Goal: Information Seeking & Learning: Learn about a topic

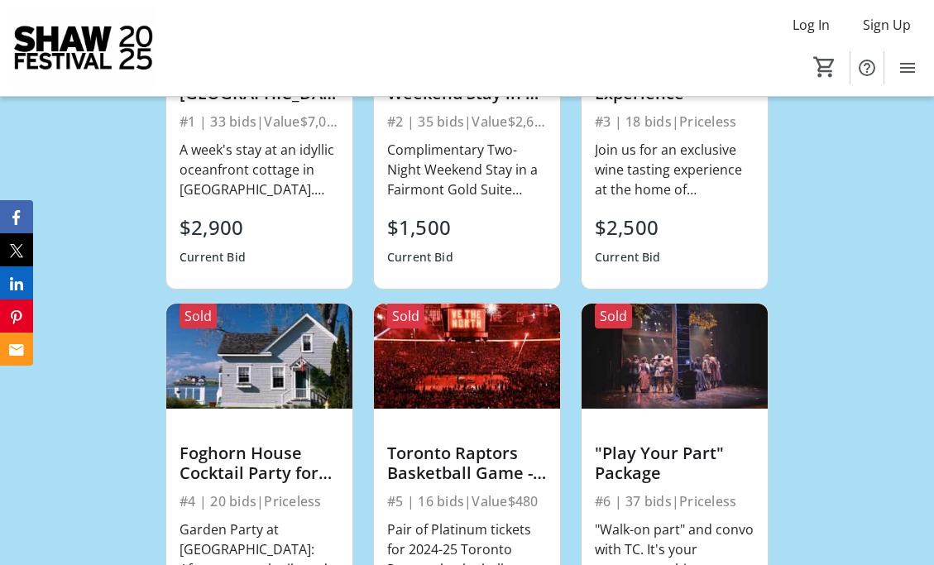
scroll to position [1589, 0]
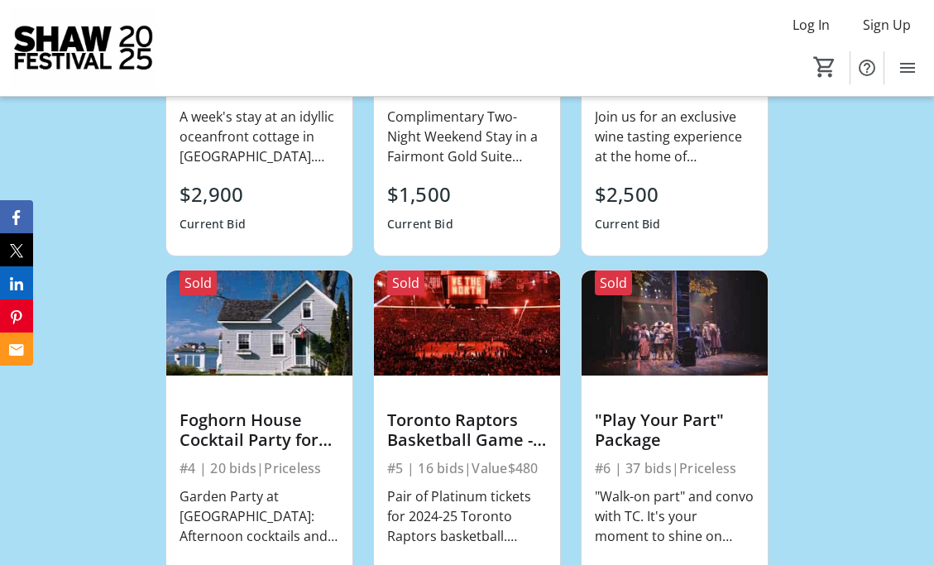
click at [477, 431] on div "Toronto Raptors Basketball Game - 2 Platinum tickets" at bounding box center [467, 430] width 160 height 40
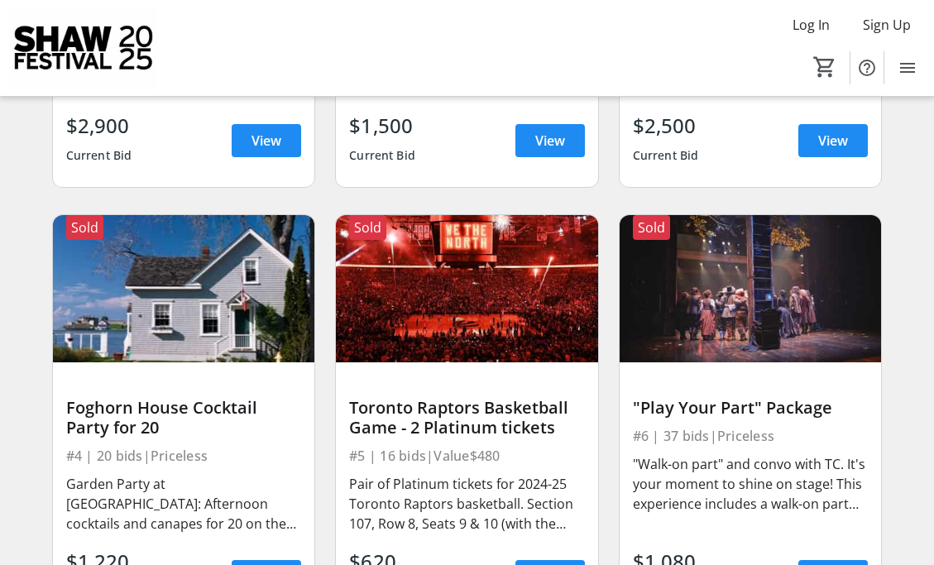
scroll to position [496, 0]
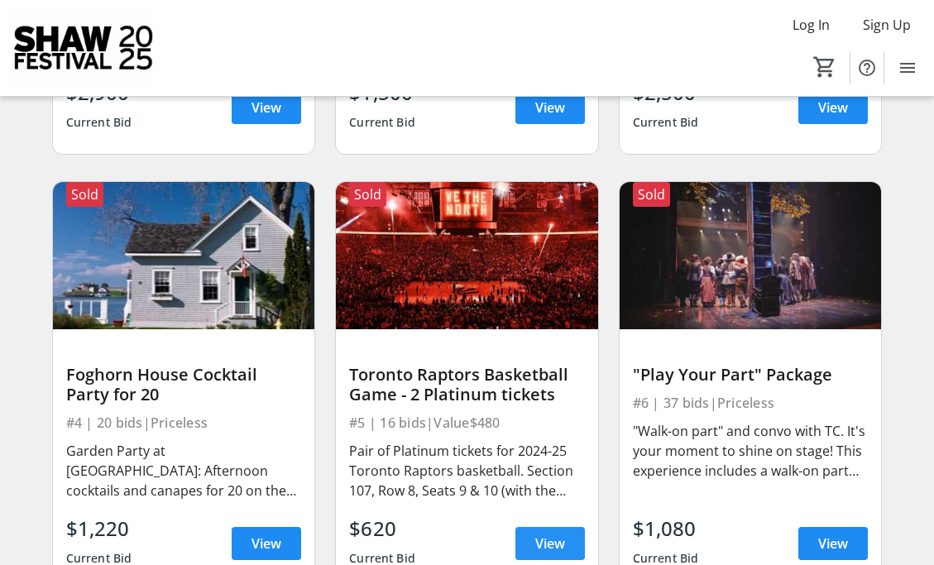
click at [543, 542] on span "View" at bounding box center [550, 544] width 30 height 20
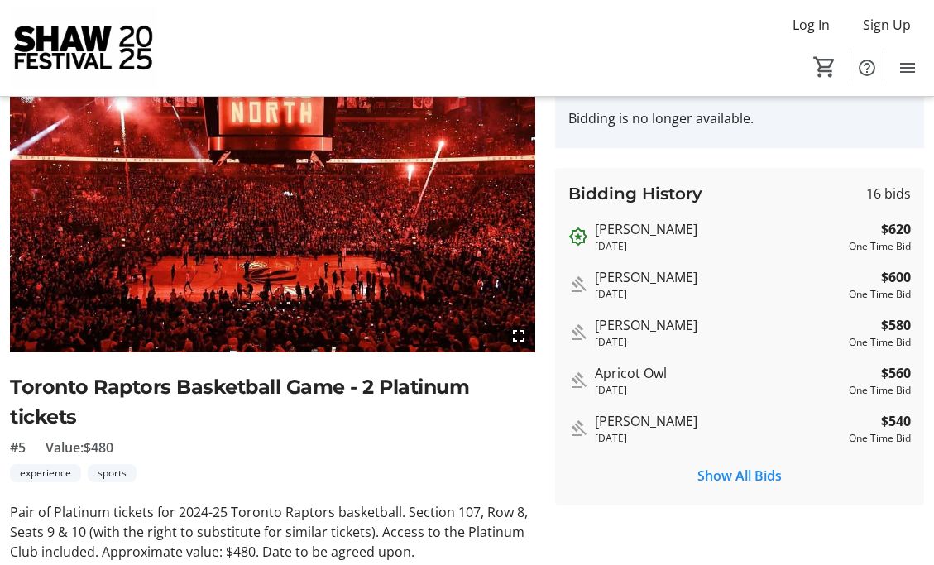
scroll to position [132, 0]
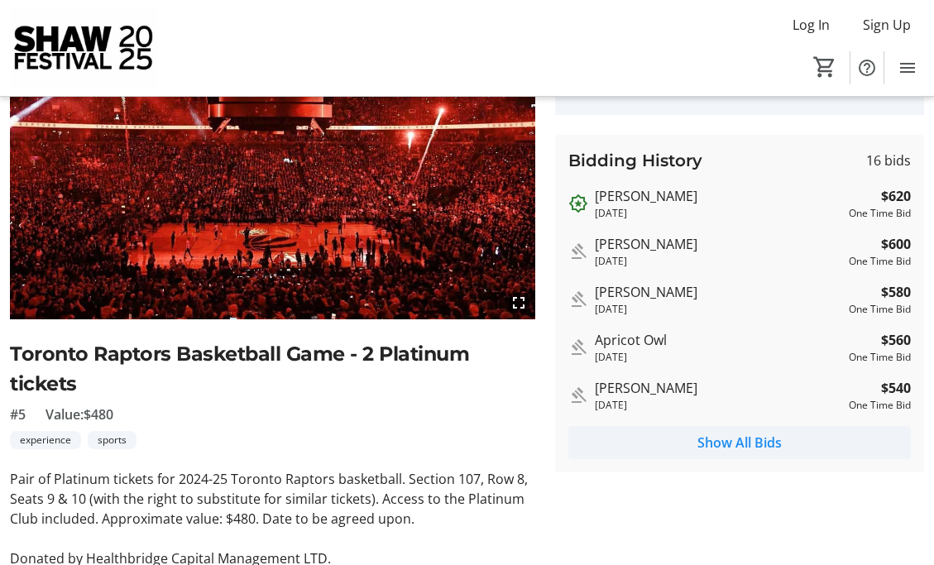
click at [736, 440] on span "Show All Bids" at bounding box center [739, 443] width 84 height 20
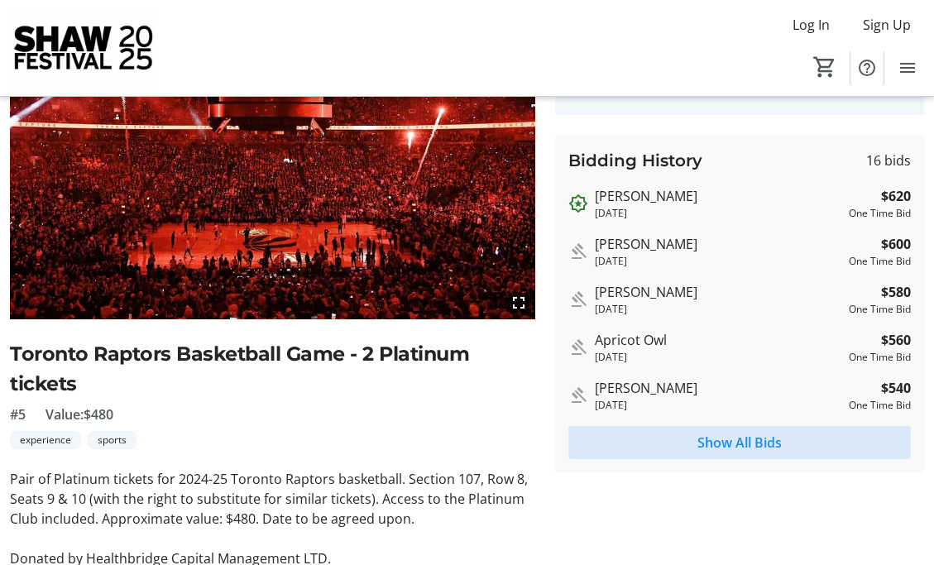
scroll to position [0, 0]
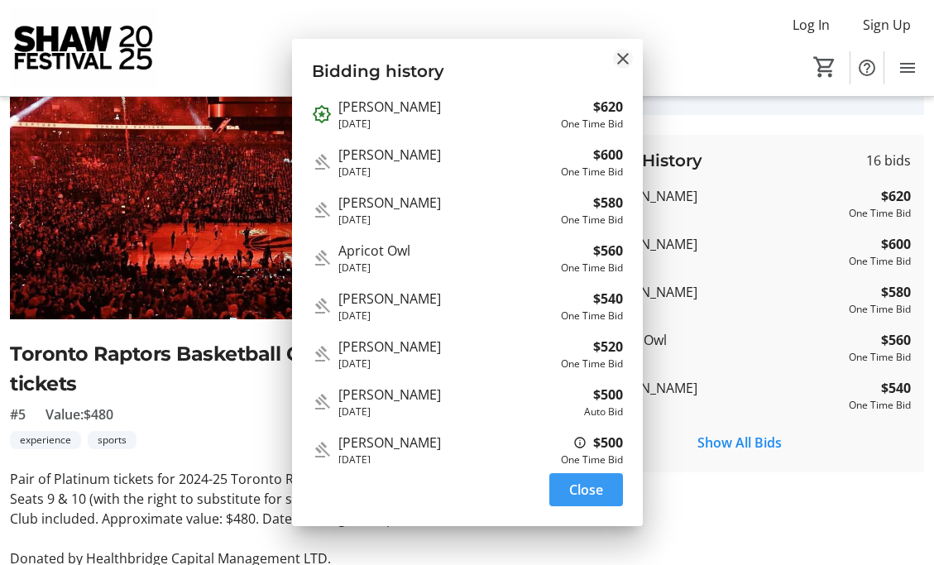
click at [623, 57] on mat-icon "Close" at bounding box center [623, 59] width 20 height 20
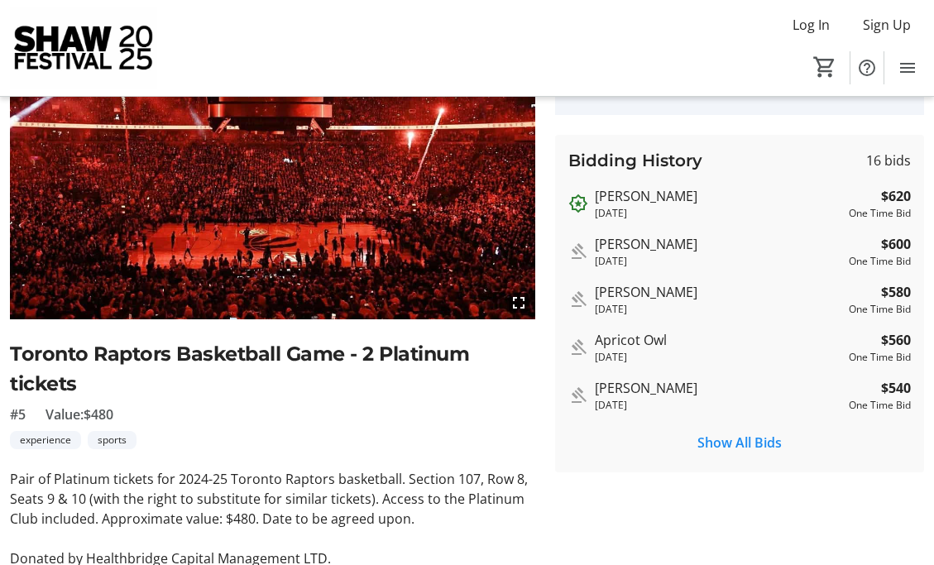
scroll to position [132, 0]
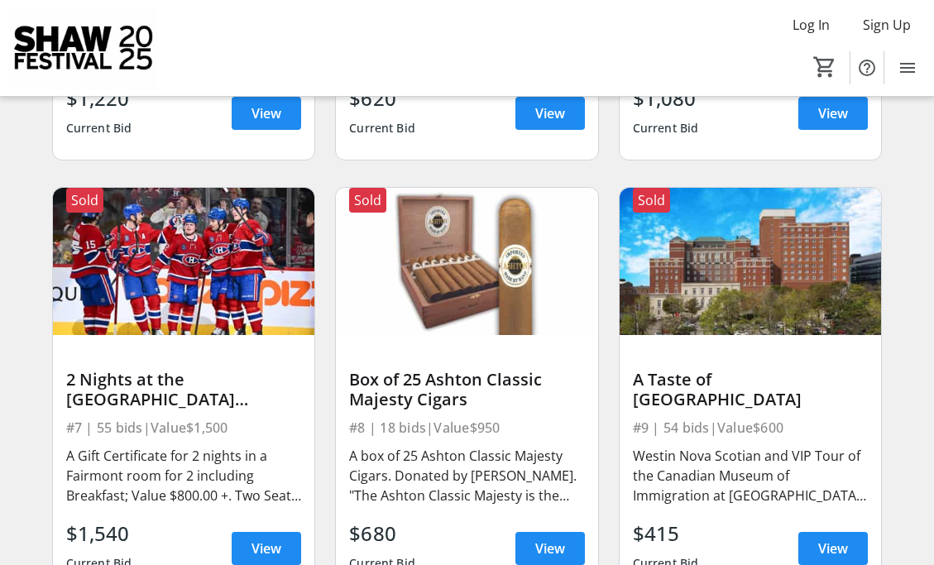
scroll to position [960, 0]
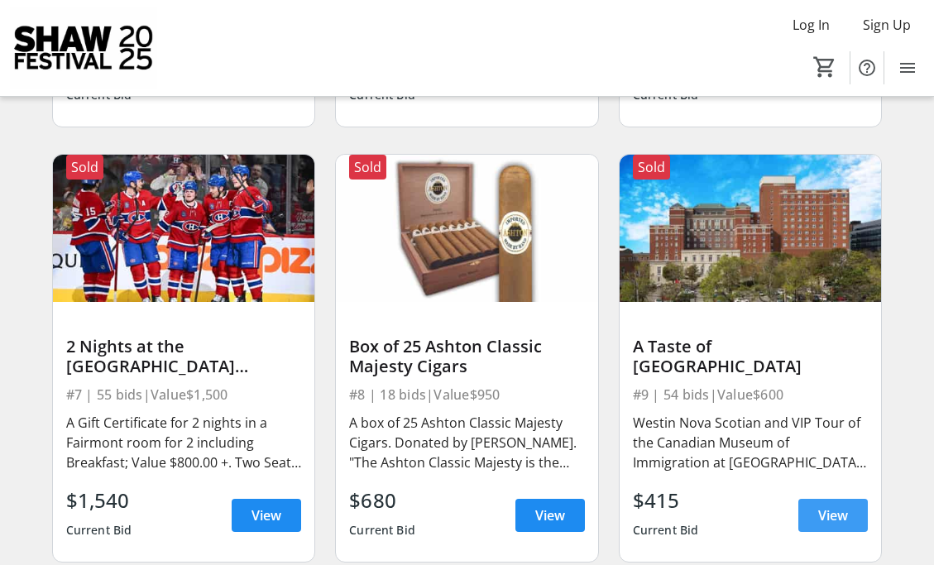
click at [820, 513] on span "View" at bounding box center [833, 516] width 30 height 20
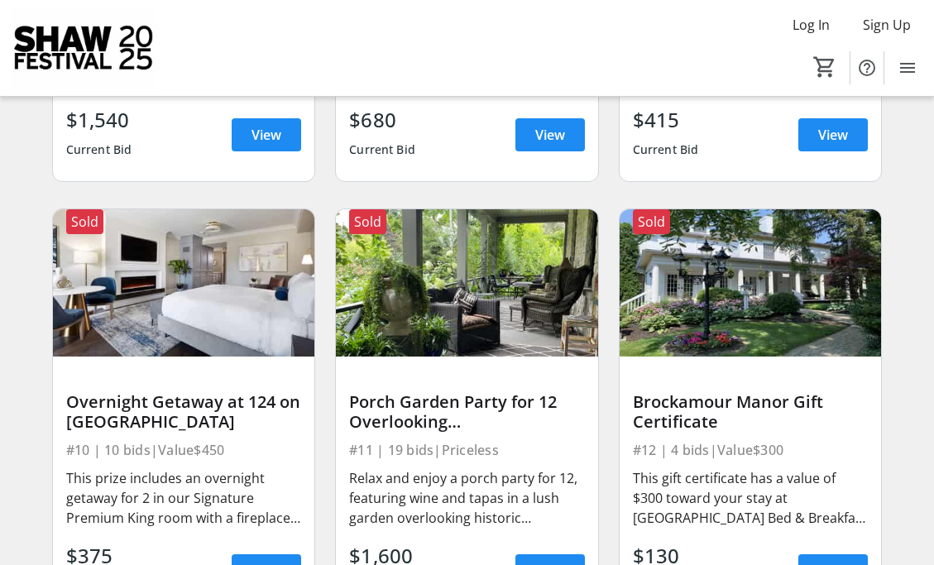
scroll to position [1373, 0]
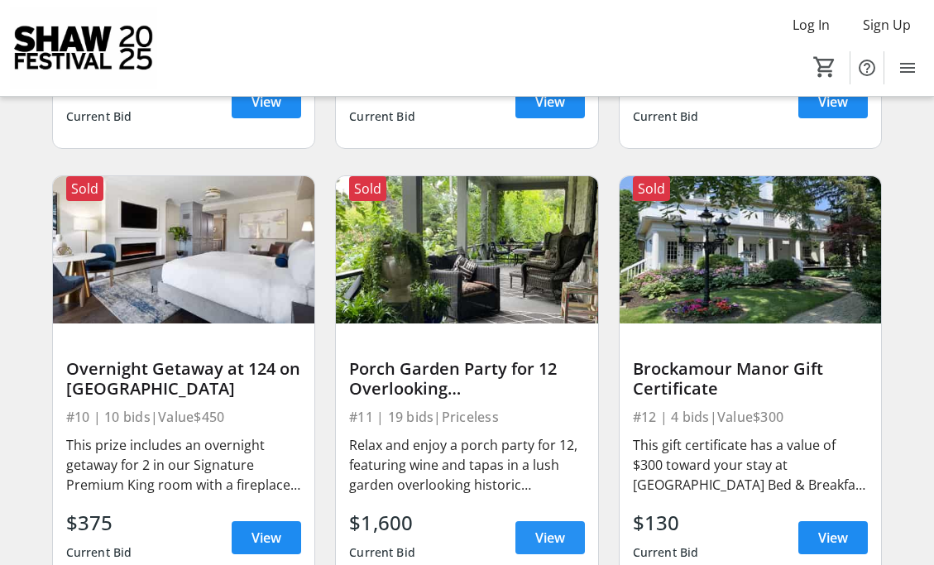
click at [544, 537] on span "View" at bounding box center [550, 538] width 30 height 20
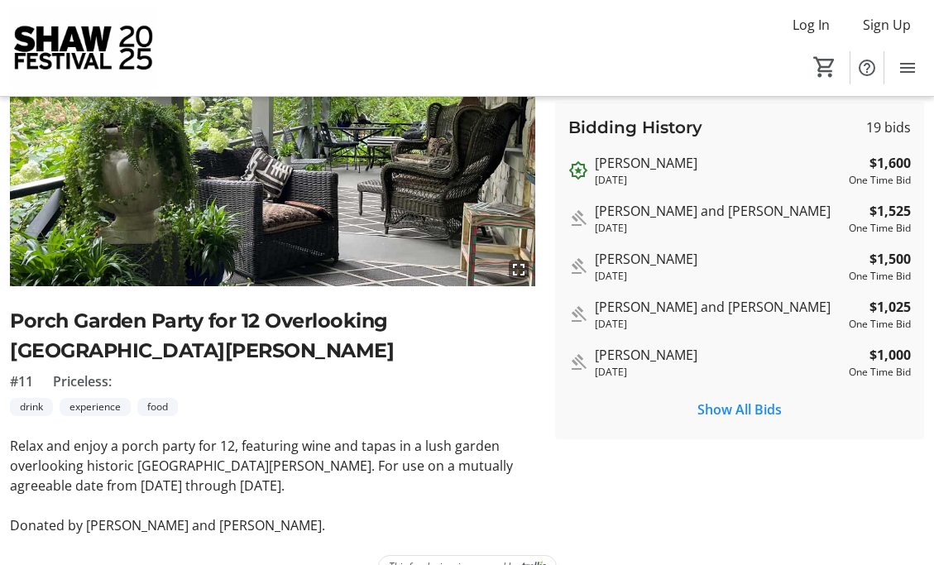
scroll to position [199, 0]
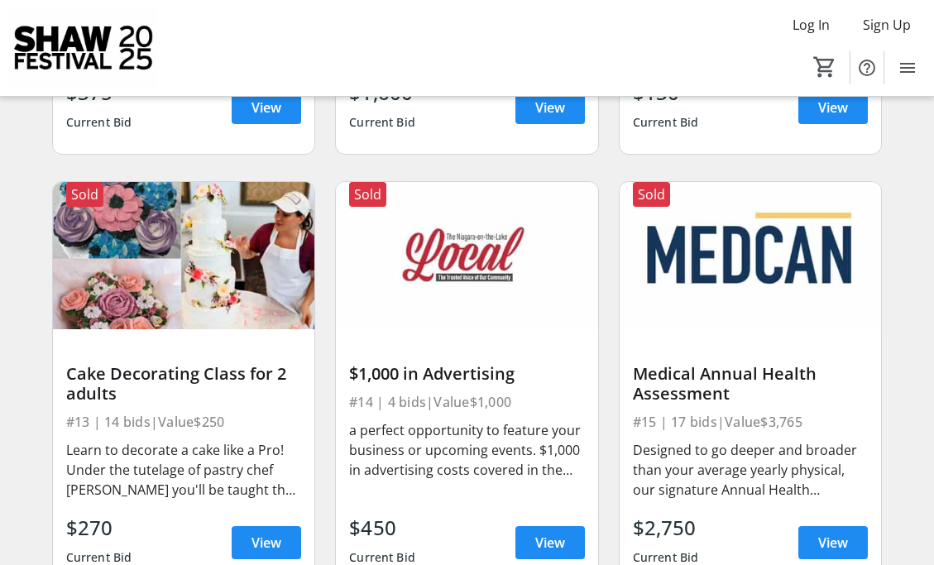
scroll to position [1837, 0]
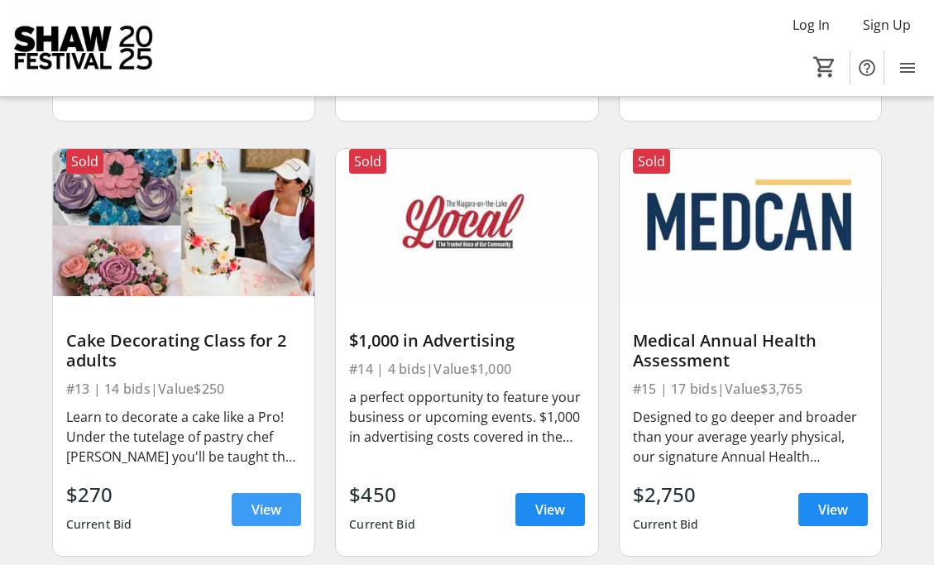
click at [269, 504] on span "View" at bounding box center [267, 510] width 30 height 20
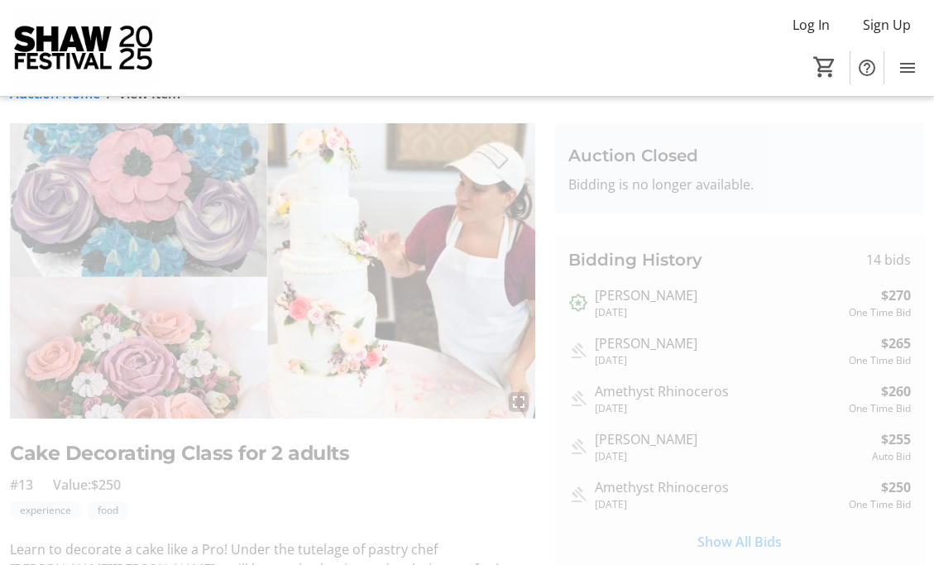
scroll to position [66, 0]
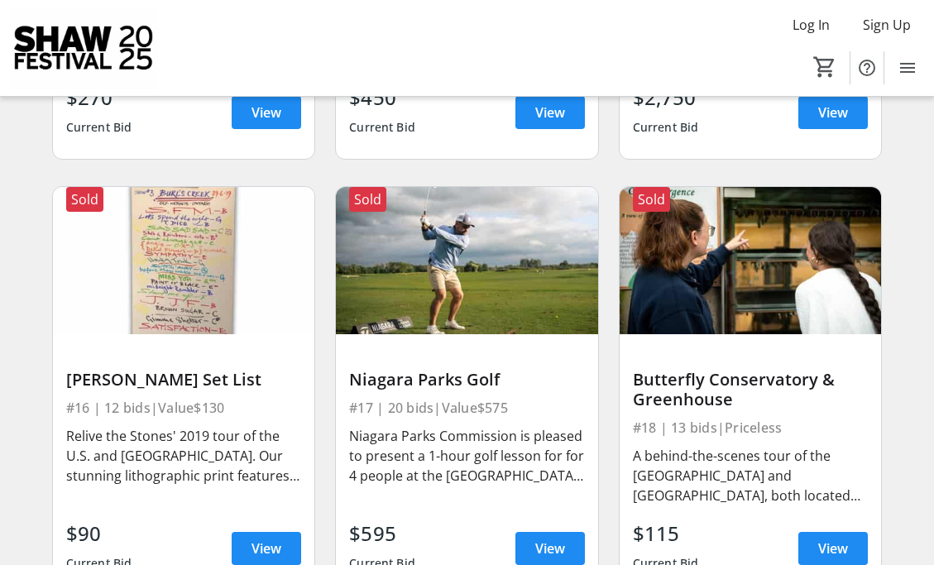
scroll to position [2267, 0]
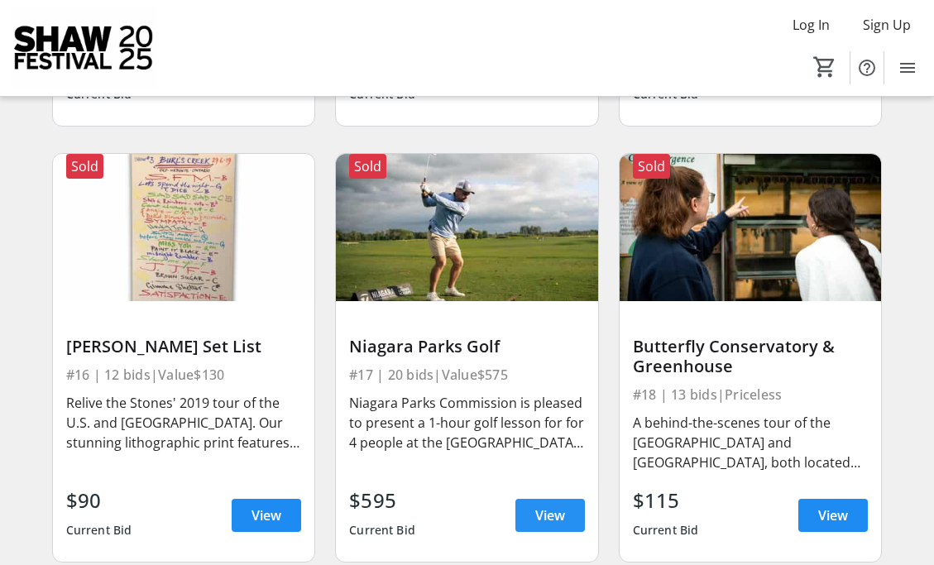
click at [549, 513] on span "View" at bounding box center [550, 516] width 30 height 20
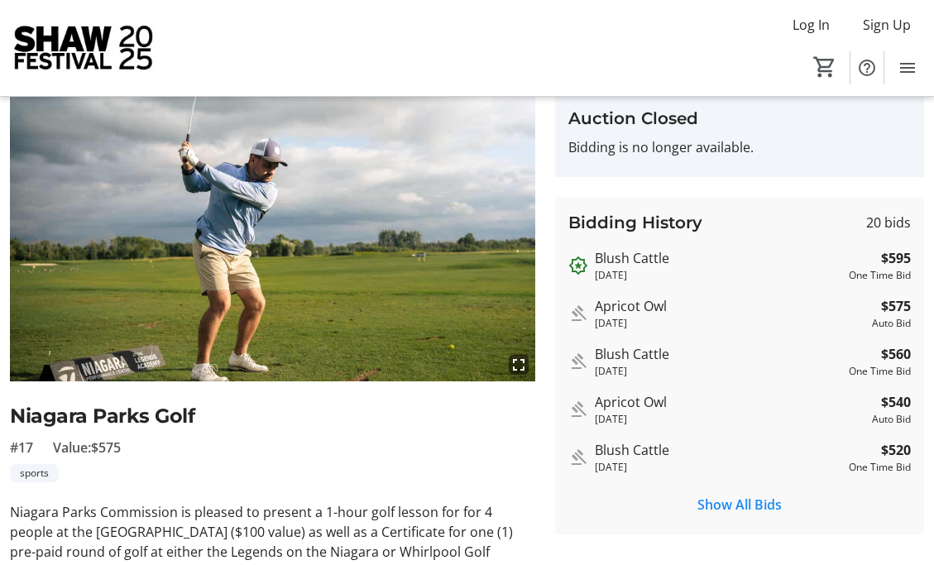
scroll to position [37, 0]
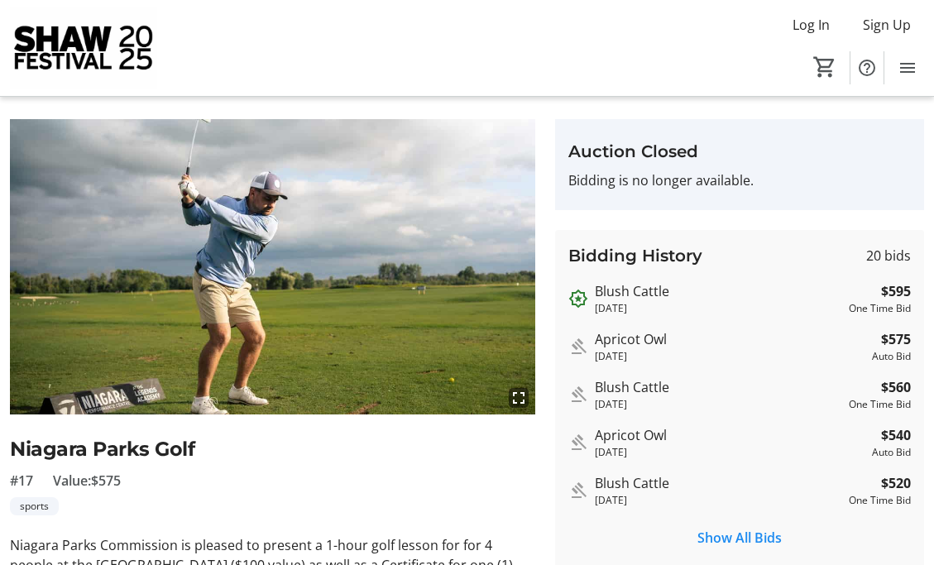
scroll to position [2267, 0]
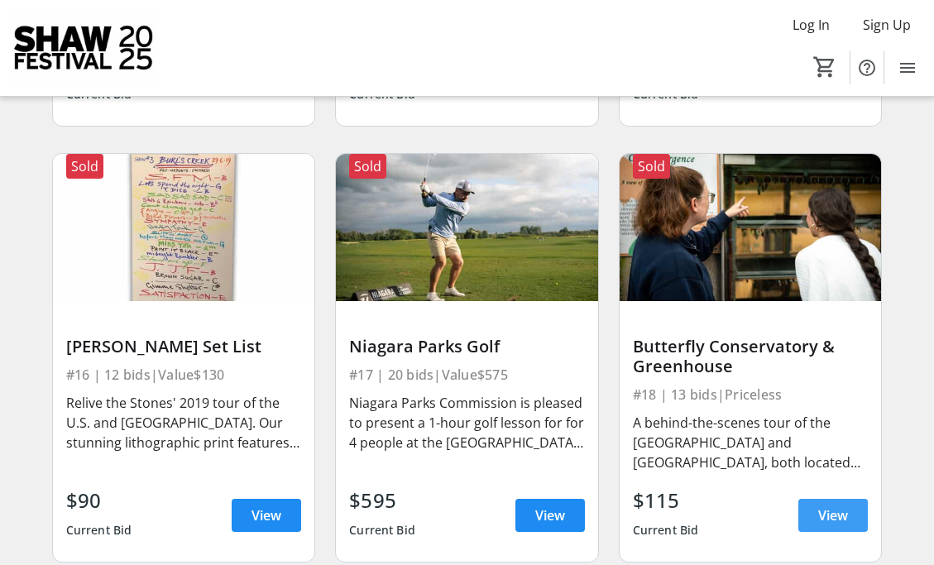
click at [822, 506] on span "View" at bounding box center [833, 516] width 30 height 20
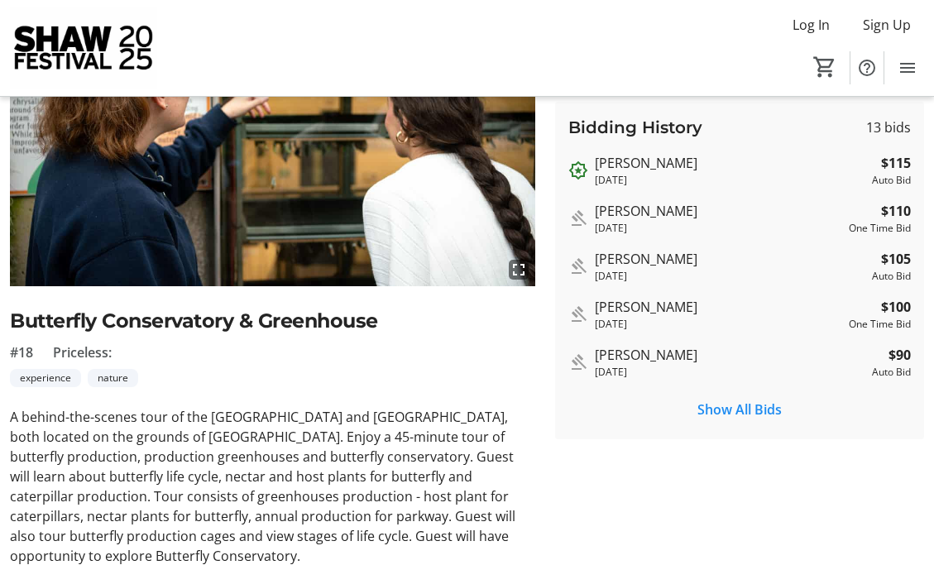
scroll to position [132, 0]
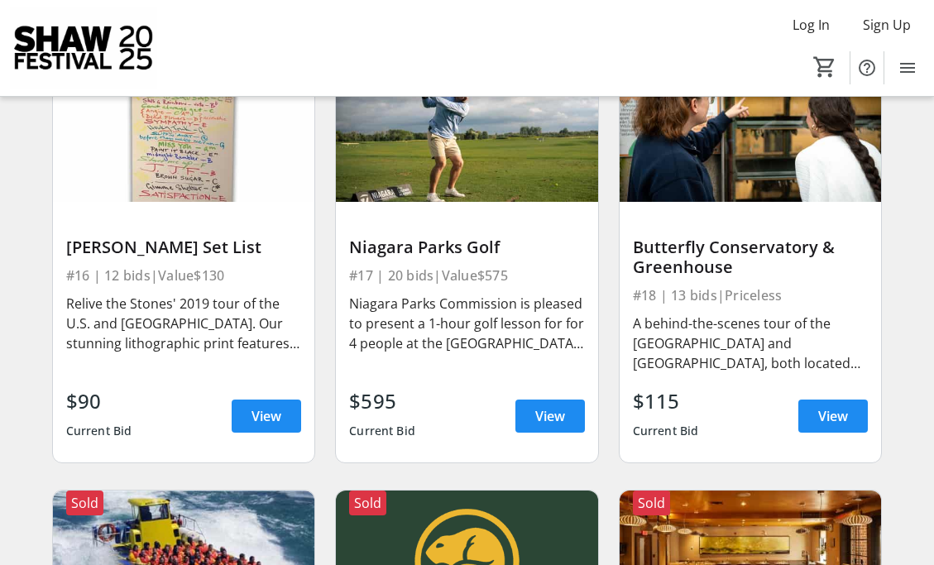
scroll to position [2333, 0]
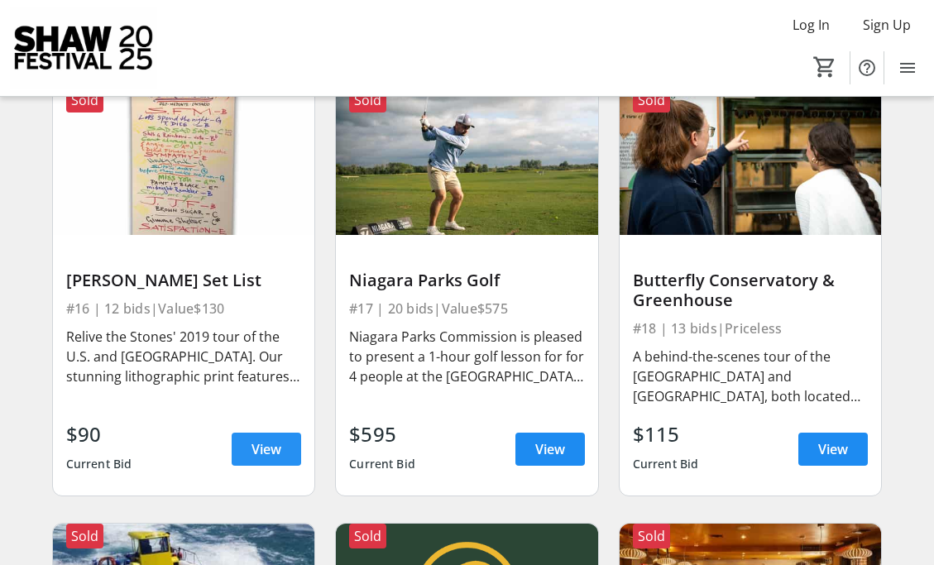
click at [262, 441] on span "View" at bounding box center [267, 449] width 30 height 20
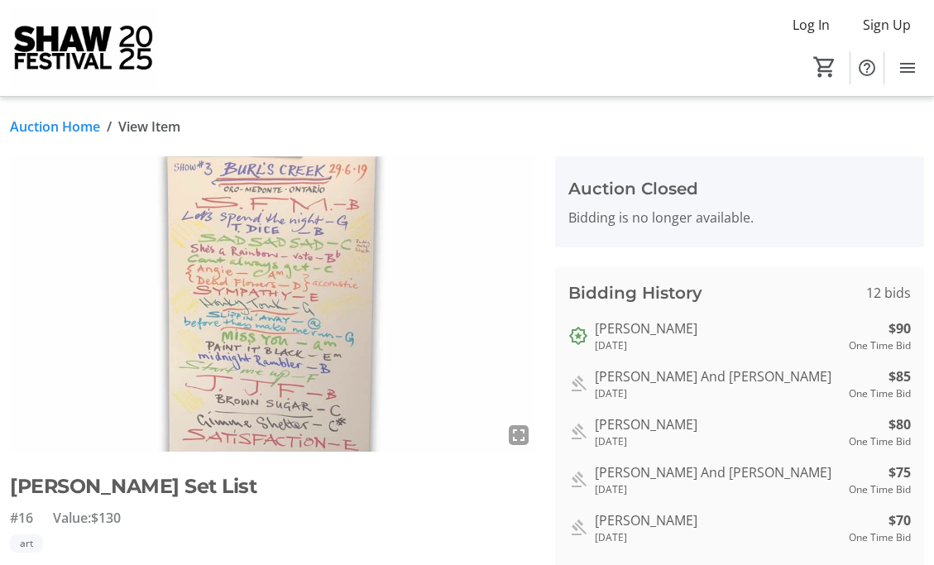
scroll to position [33, 0]
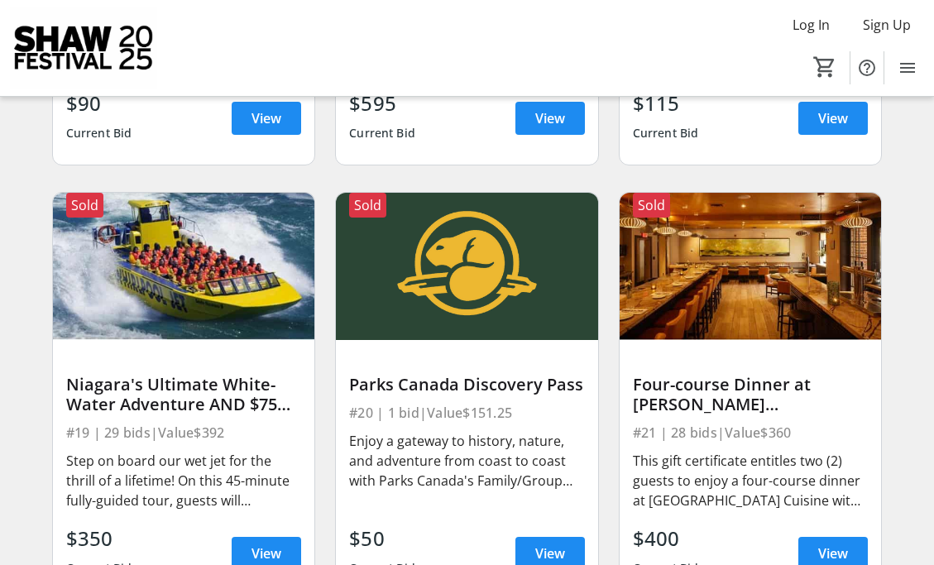
scroll to position [2697, 0]
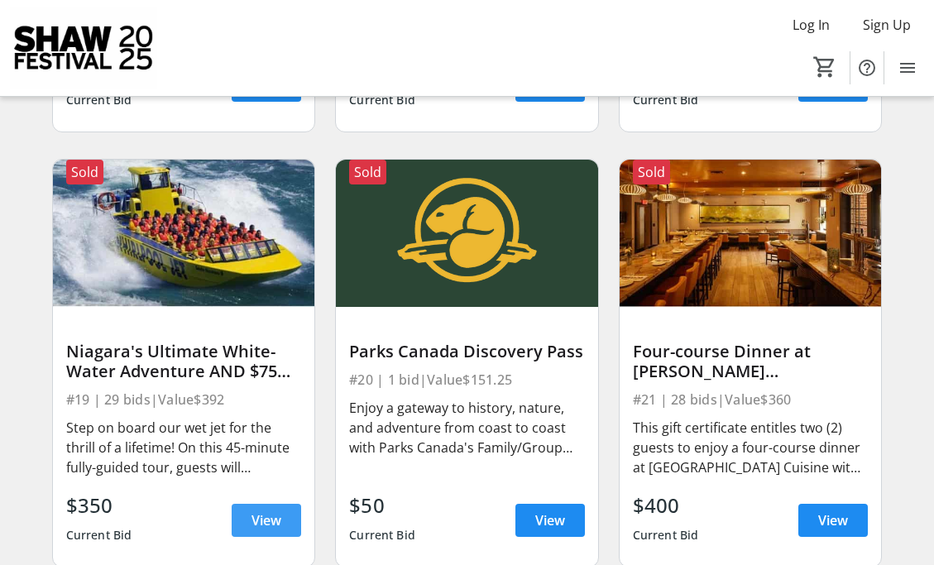
click at [263, 520] on span "View" at bounding box center [267, 520] width 30 height 20
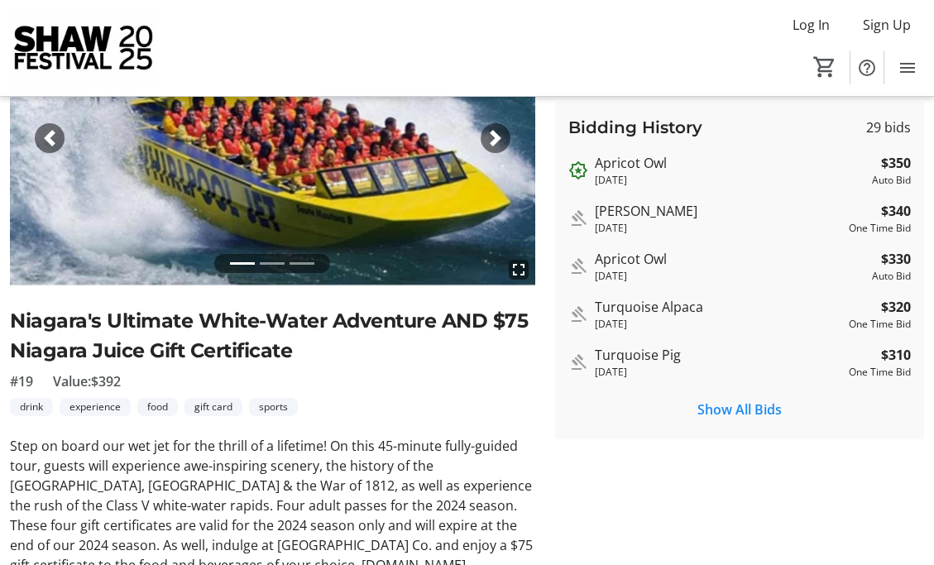
scroll to position [132, 0]
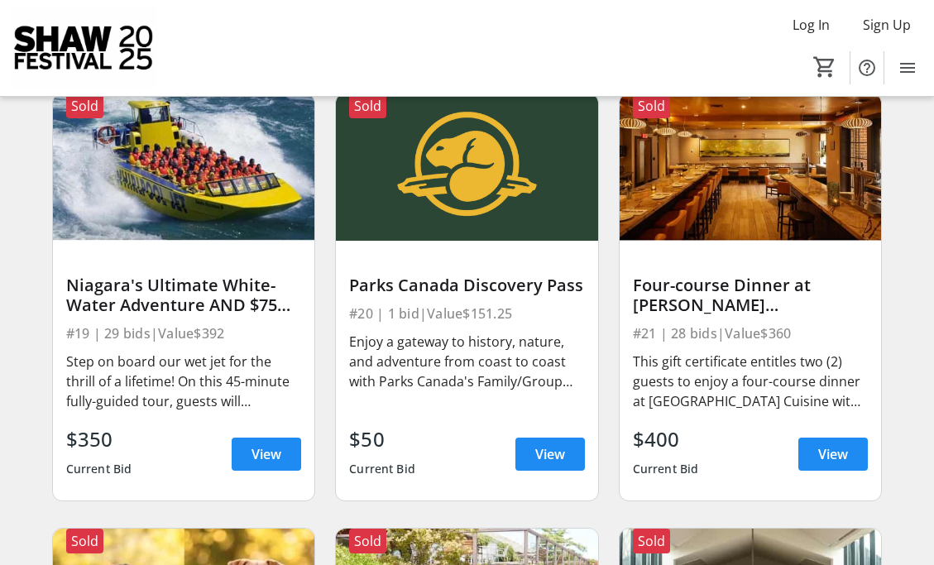
scroll to position [2797, 0]
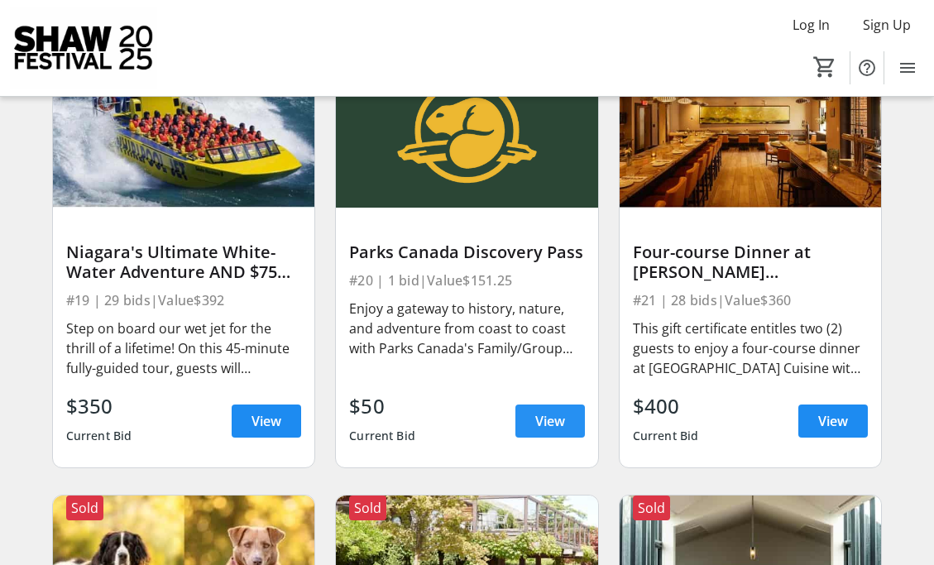
click at [554, 421] on span "View" at bounding box center [550, 421] width 30 height 20
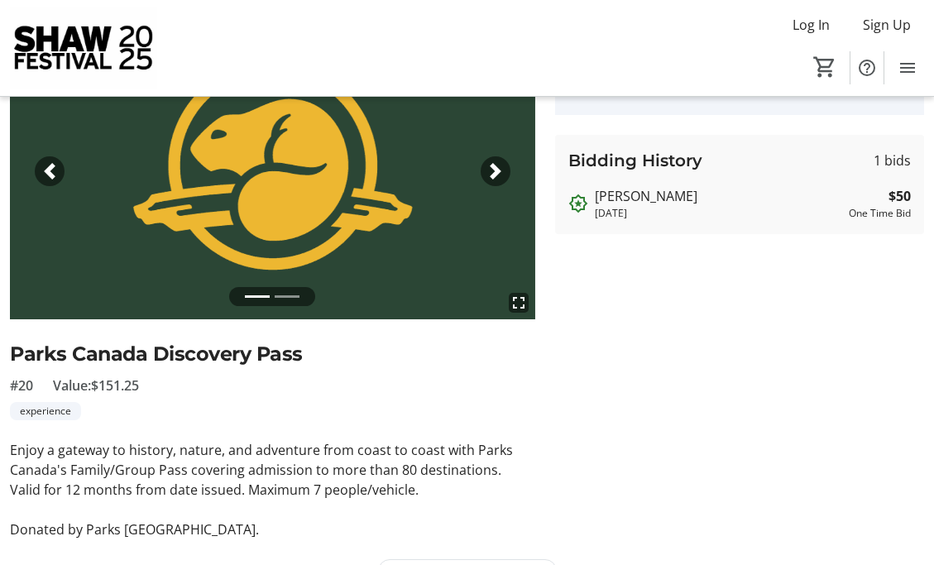
scroll to position [165, 0]
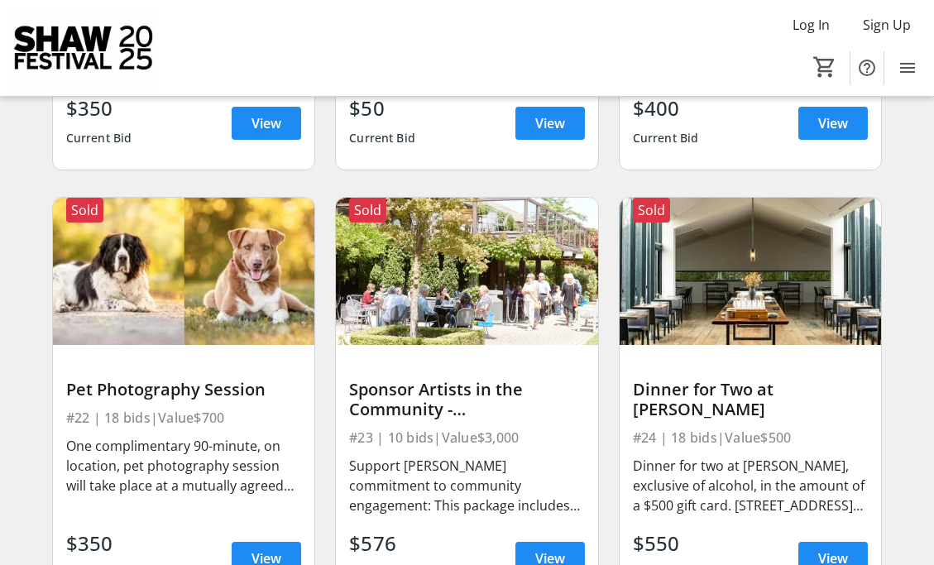
scroll to position [3128, 0]
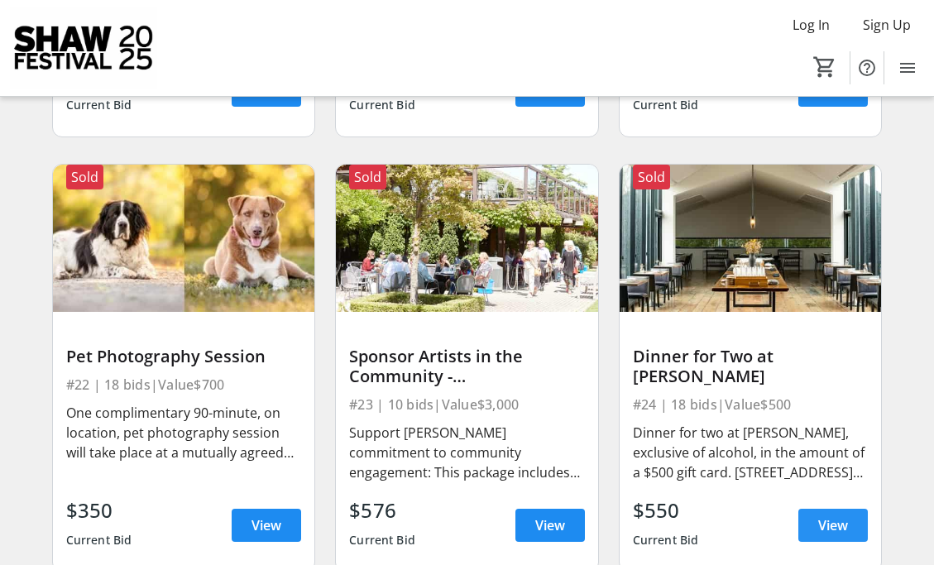
click at [832, 525] on span "View" at bounding box center [833, 525] width 30 height 20
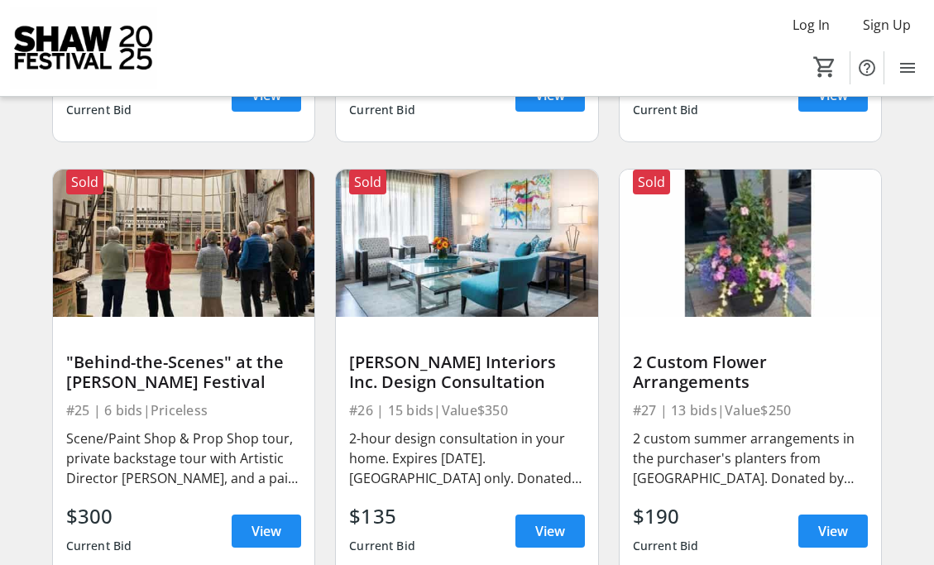
scroll to position [3591, 0]
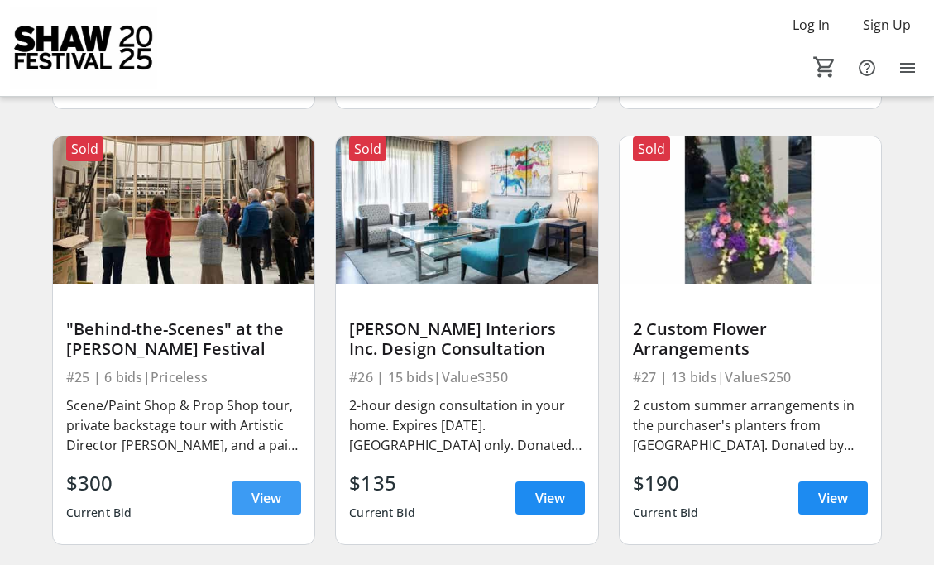
click at [265, 496] on span "View" at bounding box center [267, 498] width 30 height 20
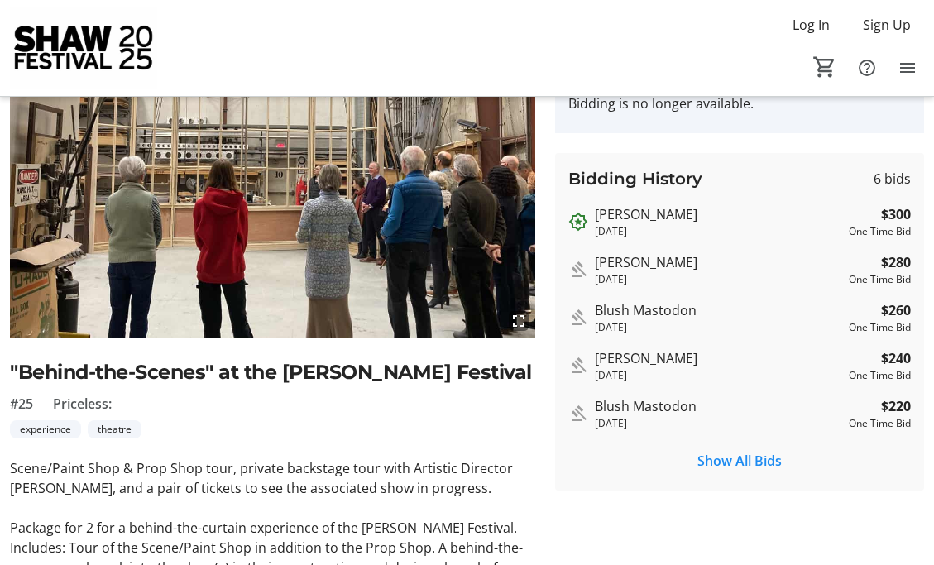
scroll to position [99, 0]
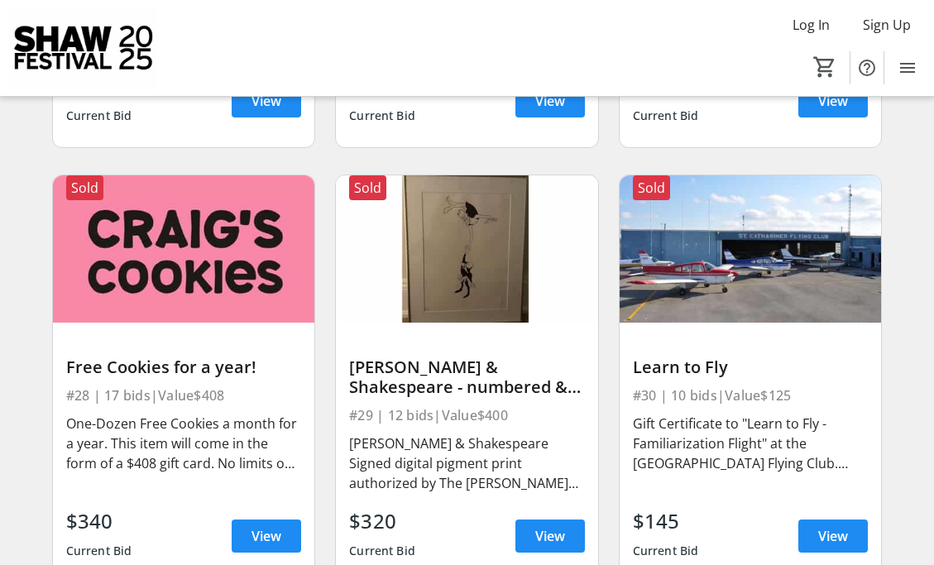
scroll to position [4021, 0]
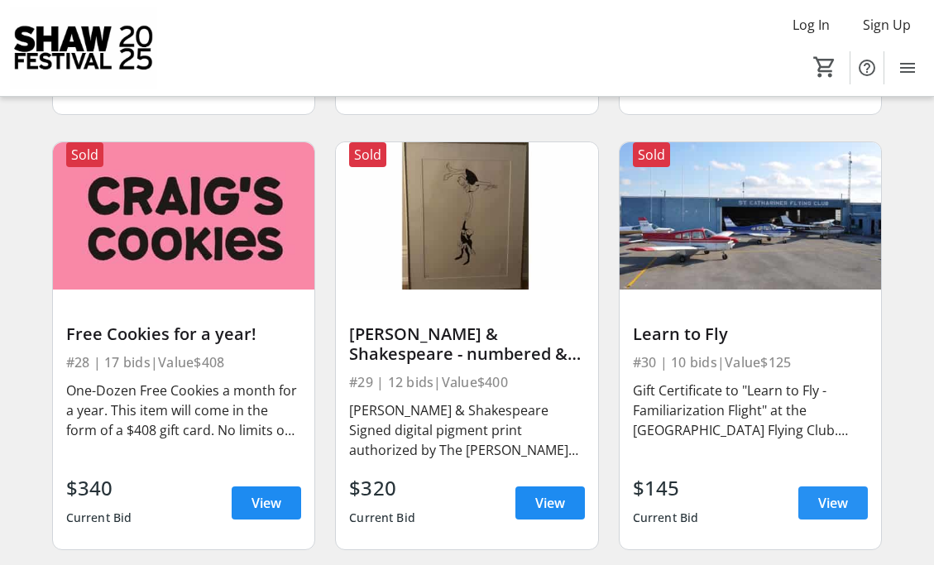
click at [821, 499] on span "View" at bounding box center [833, 503] width 30 height 20
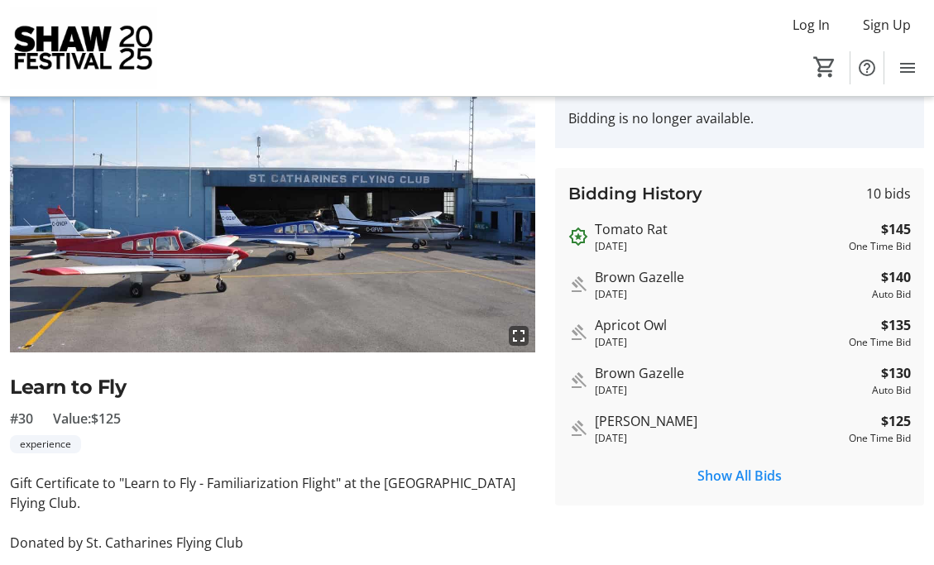
scroll to position [132, 0]
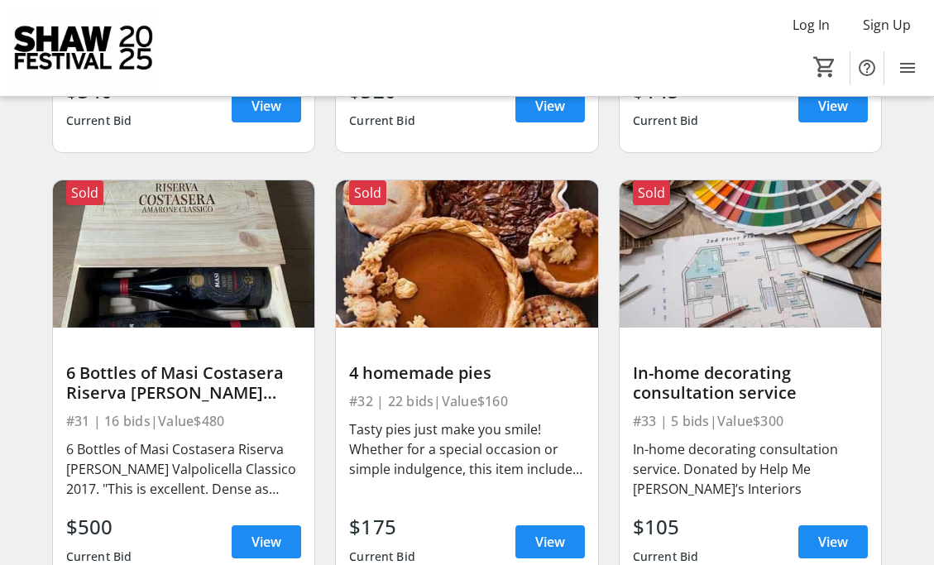
scroll to position [4451, 0]
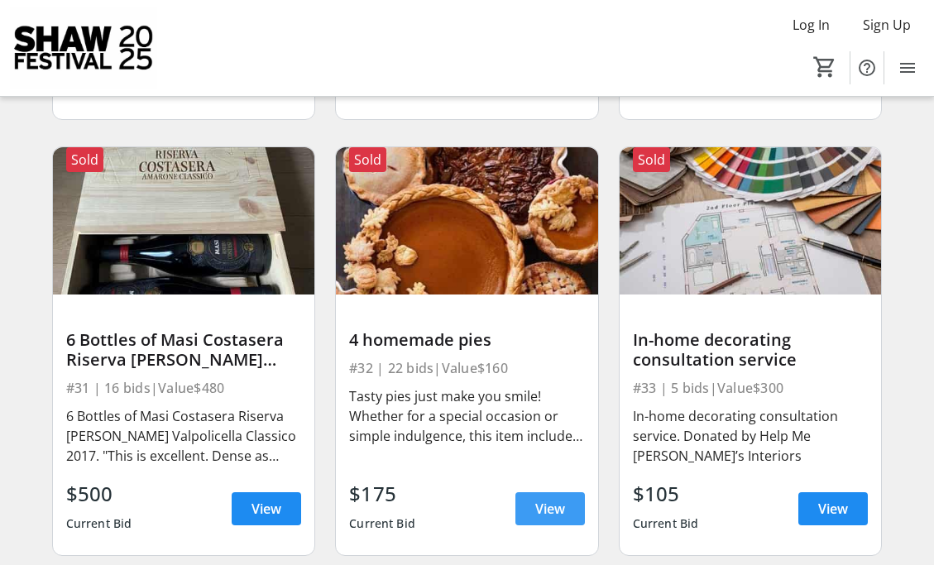
click at [544, 499] on span "View" at bounding box center [550, 509] width 30 height 20
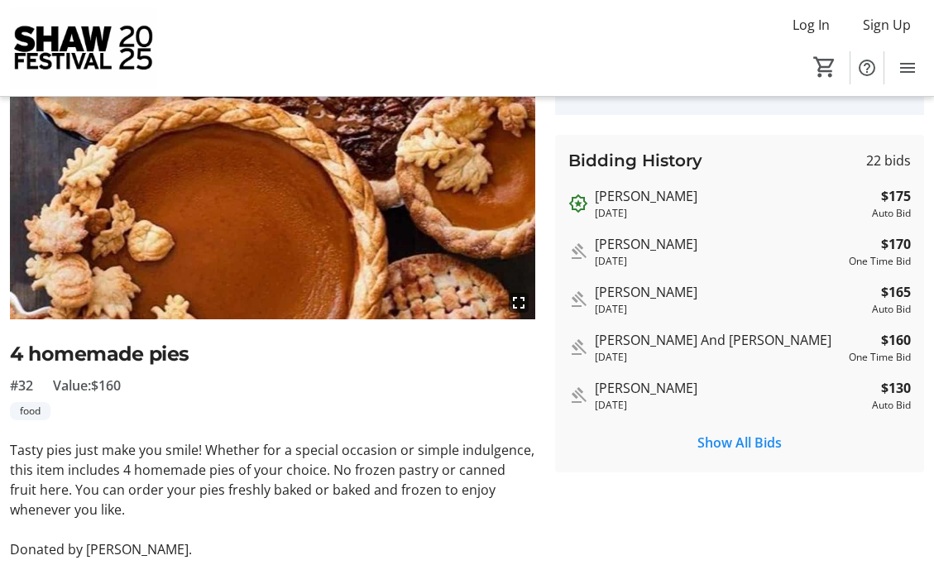
scroll to position [189, 0]
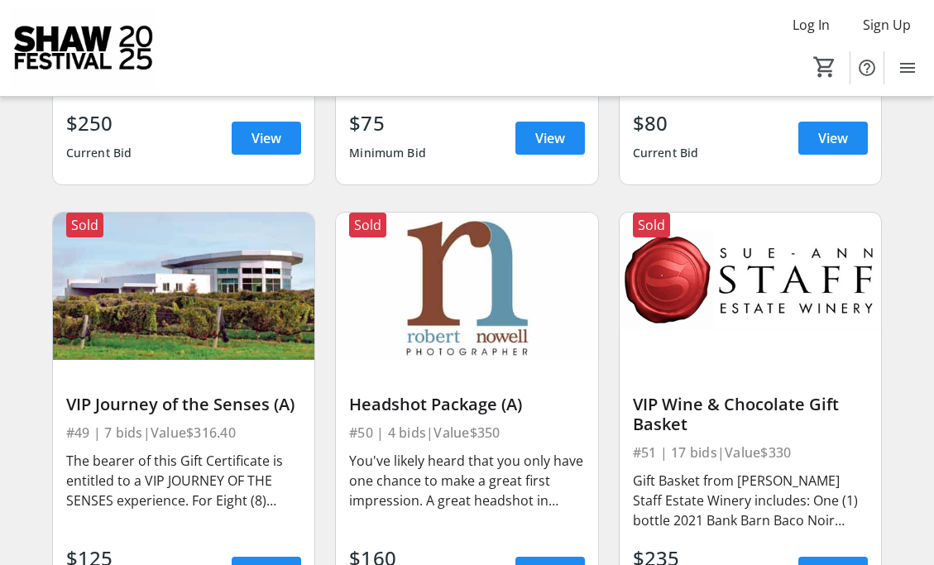
scroll to position [7033, 0]
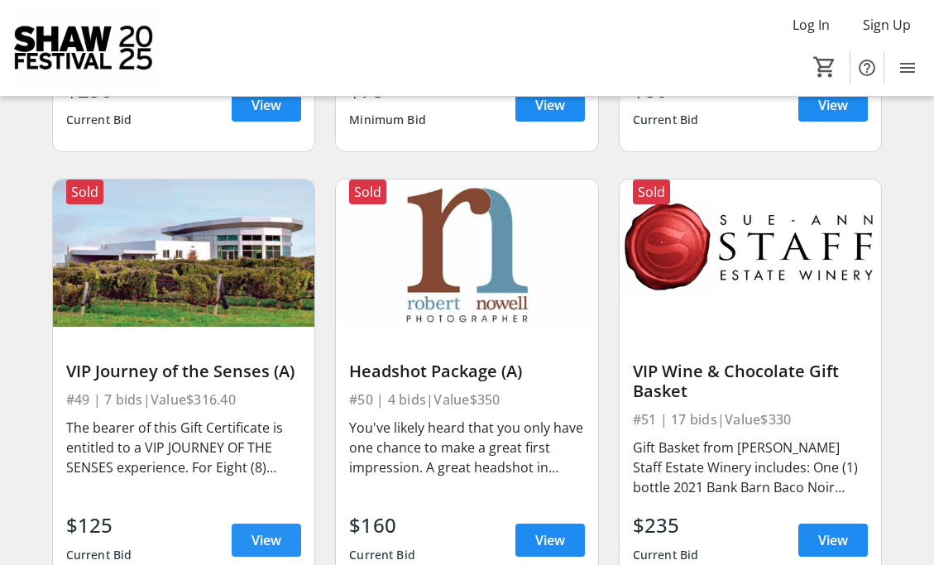
click at [263, 530] on span "View" at bounding box center [267, 540] width 30 height 20
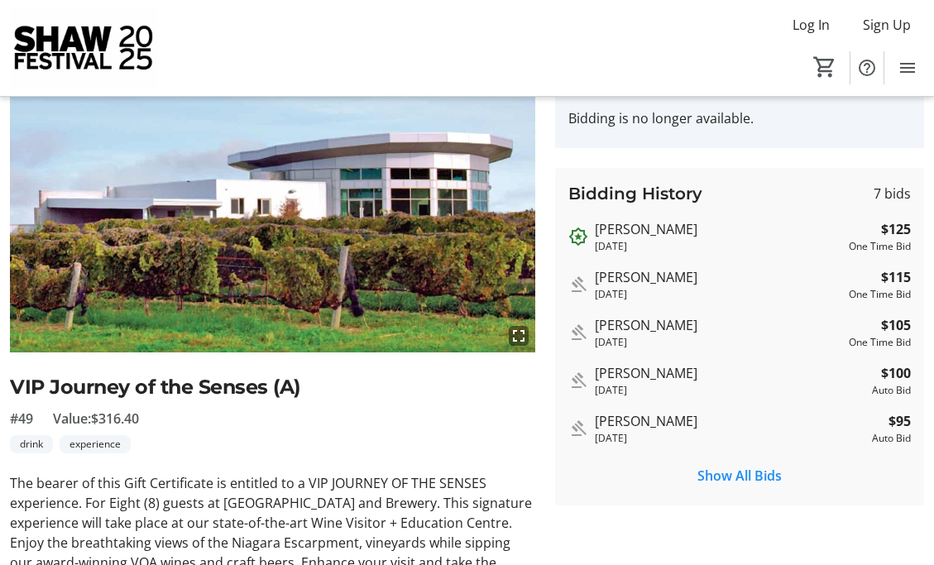
scroll to position [165, 0]
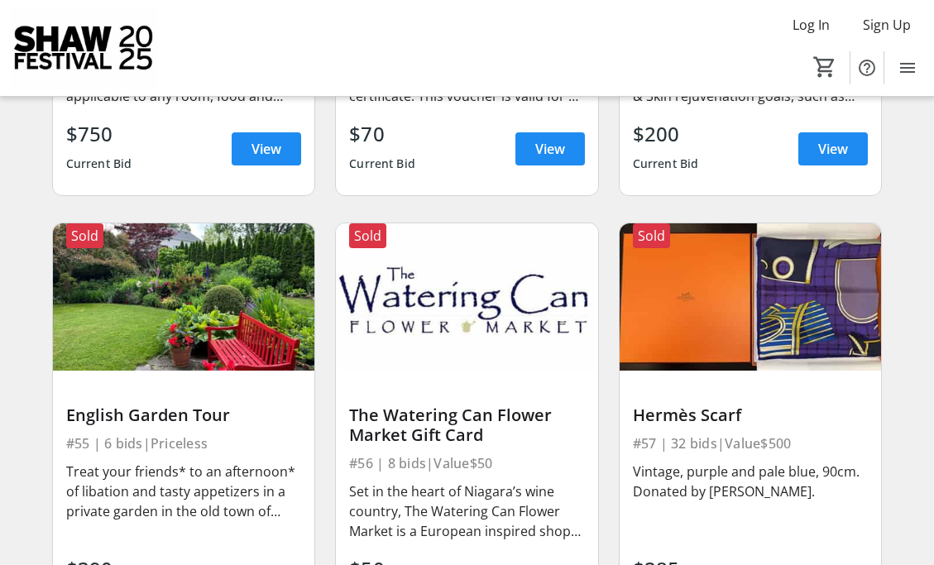
scroll to position [7893, 0]
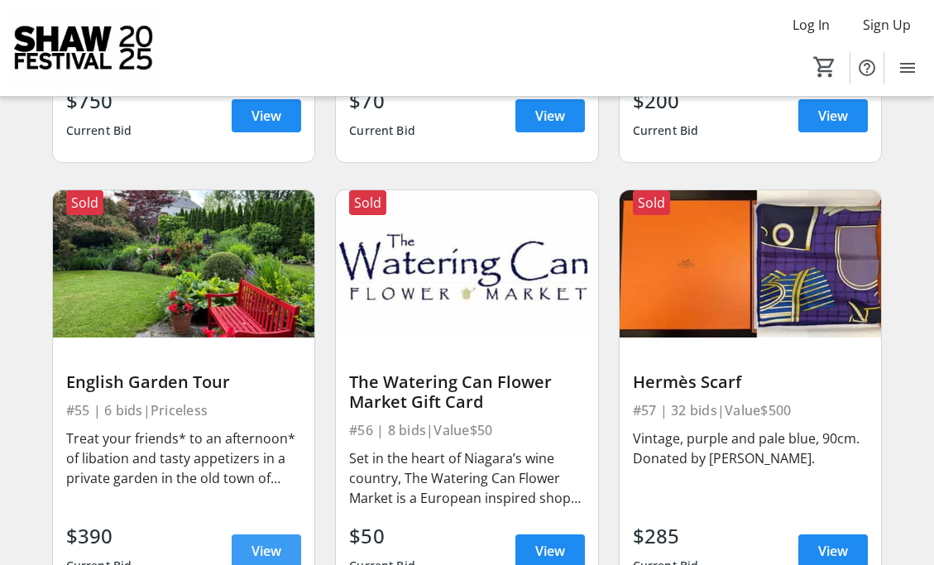
click at [265, 546] on span "View" at bounding box center [267, 551] width 30 height 20
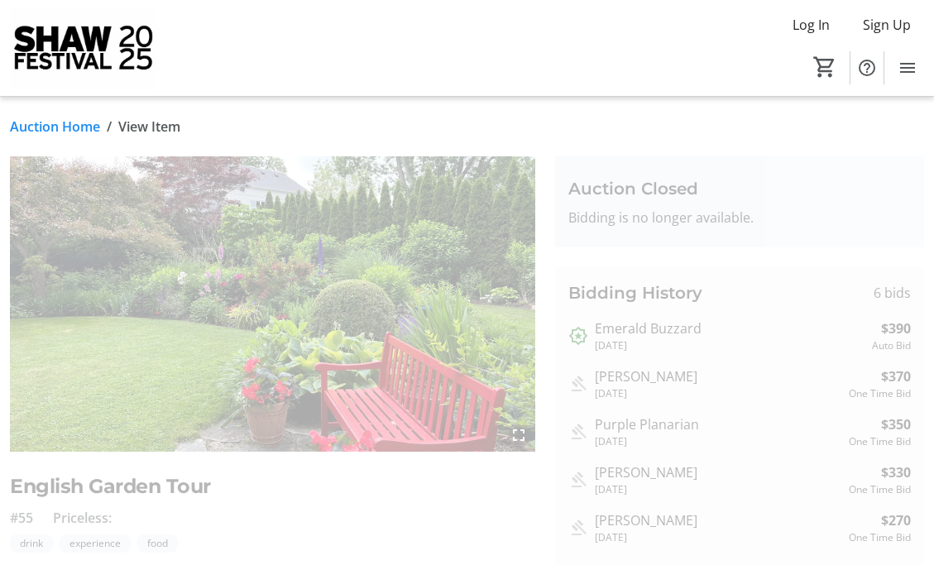
click at [274, 513] on div "#55 Priceless:" at bounding box center [272, 518] width 525 height 20
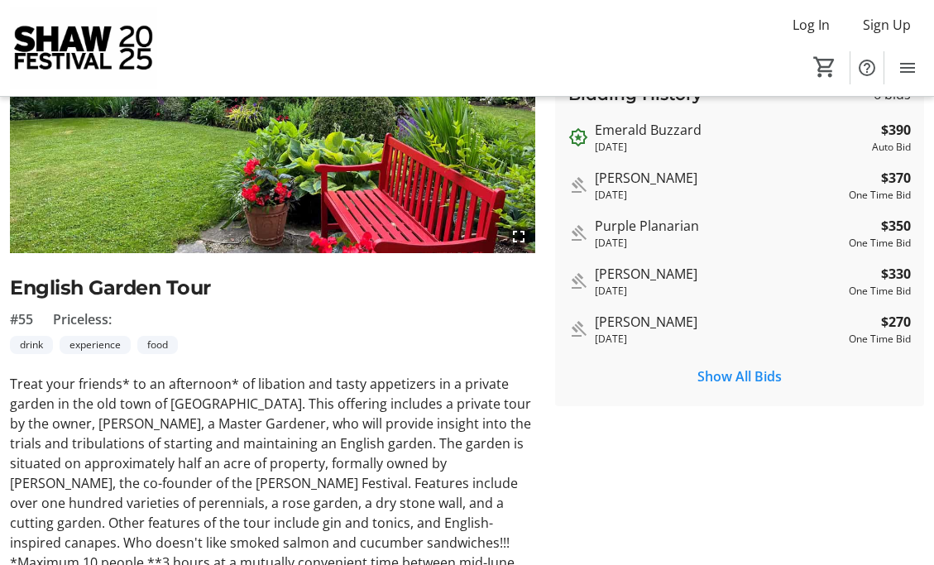
scroll to position [232, 0]
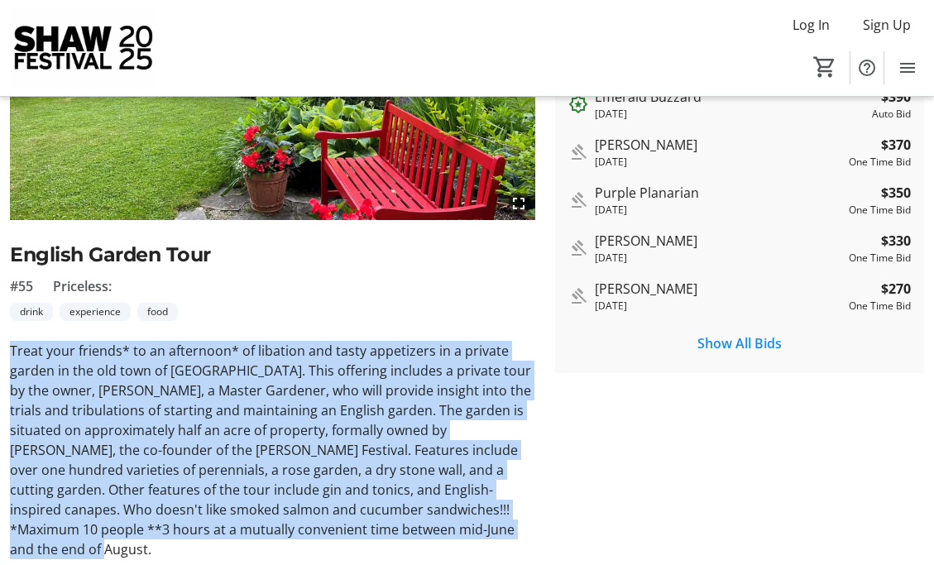
drag, startPoint x: 11, startPoint y: 342, endPoint x: 440, endPoint y: 528, distance: 468.0
click at [440, 528] on p "Treat your friends* to an afternoon* of libation and tasty appetizers in a priv…" at bounding box center [272, 450] width 525 height 218
copy p "Treat your friends* to an afternoon* of libation and tasty appetizers in a priv…"
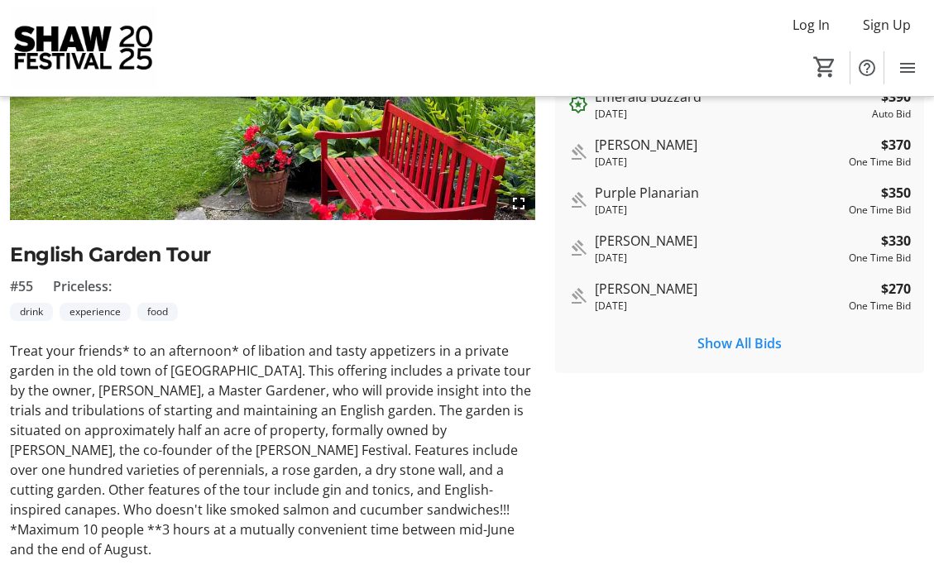
click at [566, 422] on tr-auction-item-bidding-ui "Auction Closed Bidding is no longer available. Bidding History 6 bids Emerald B…" at bounding box center [739, 262] width 389 height 674
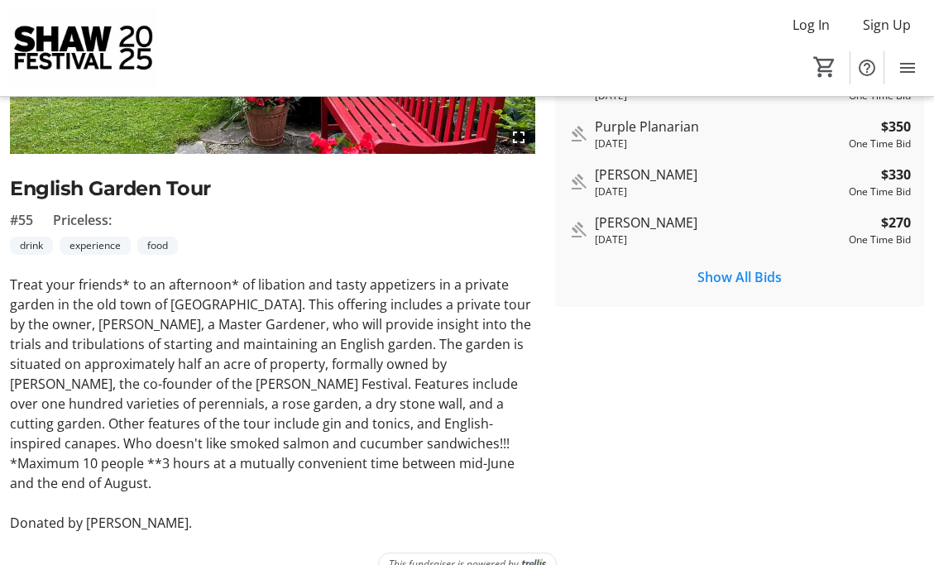
scroll to position [309, 0]
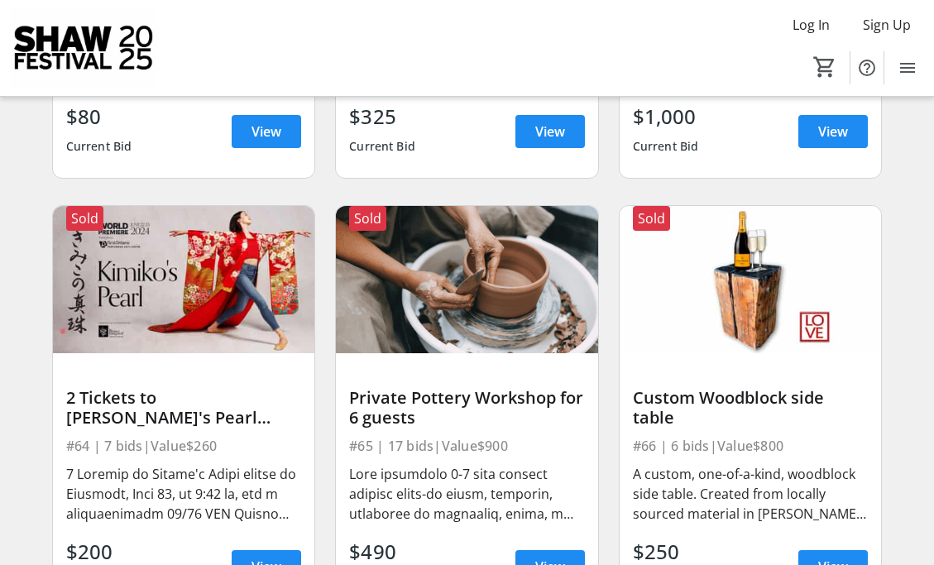
scroll to position [9217, 0]
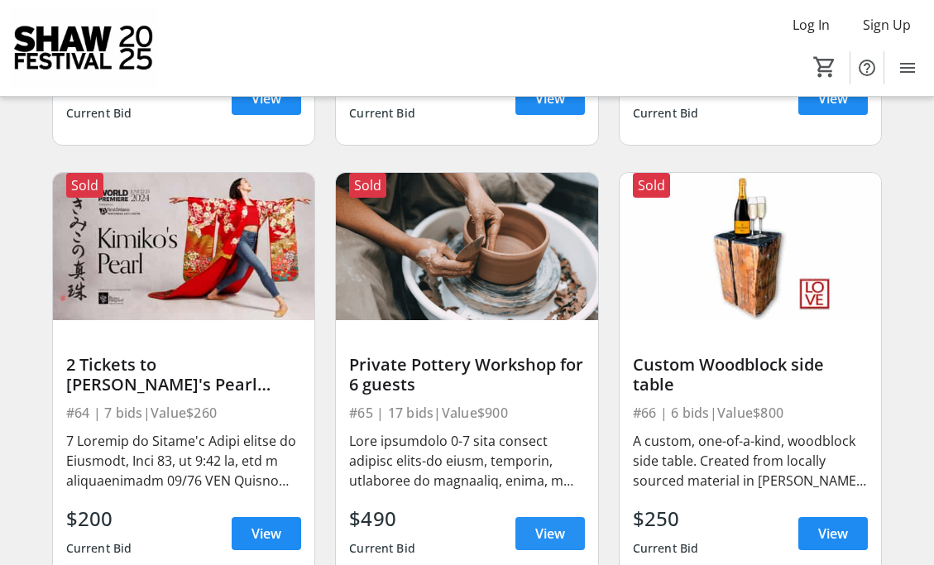
click at [541, 524] on span "View" at bounding box center [550, 534] width 30 height 20
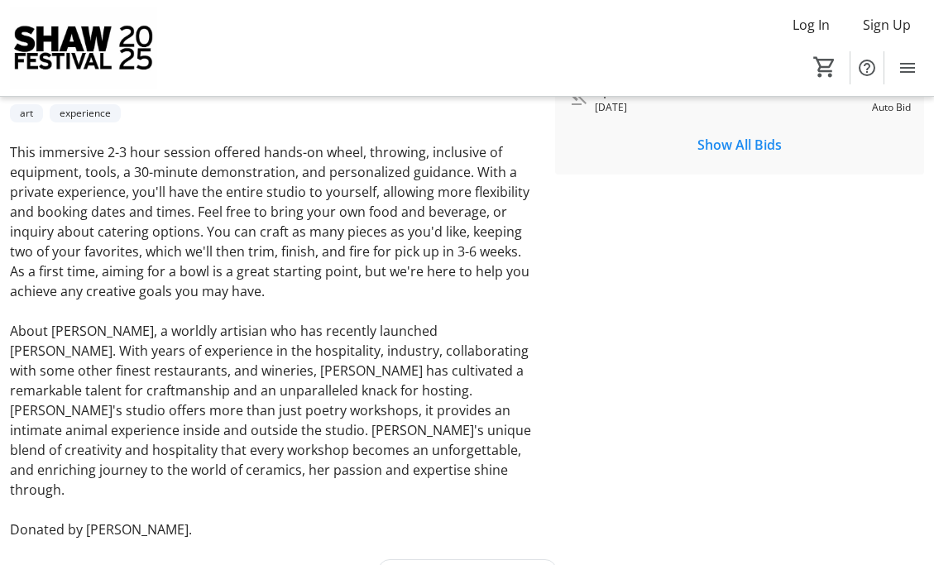
scroll to position [397, 0]
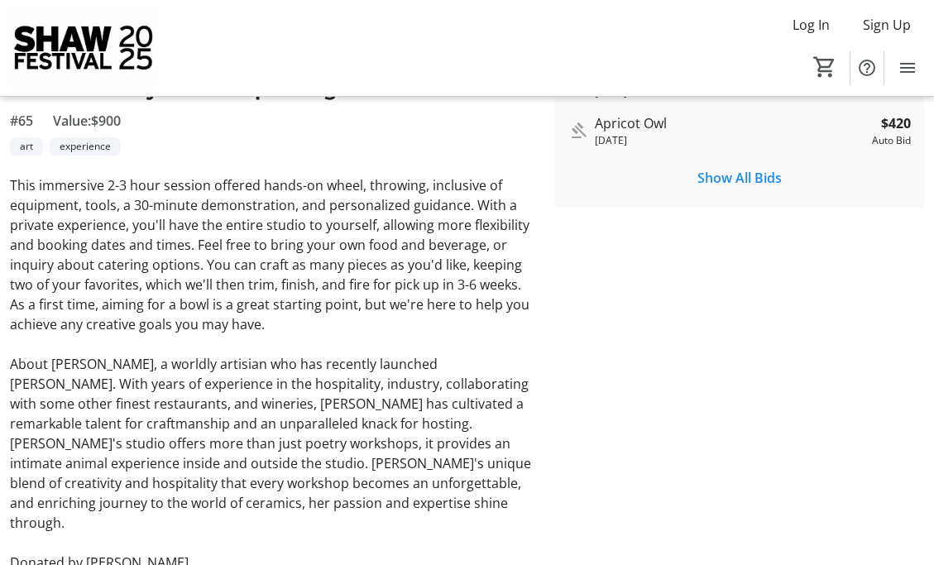
drag, startPoint x: 12, startPoint y: 179, endPoint x: 185, endPoint y: 537, distance: 397.8
click at [185, 537] on div "This immersive 2-3 hour session offered hands-on wheel, throwing, inclusive of …" at bounding box center [272, 373] width 525 height 397
copy div "This immersive 2-3 hour session offered hands-on wheel, throwing, inclusive of …"
click at [583, 280] on tr-auction-item-bidding-ui "Auction Closed Bidding is no longer available. Bidding History 17 bids Apricot …" at bounding box center [739, 165] width 389 height 813
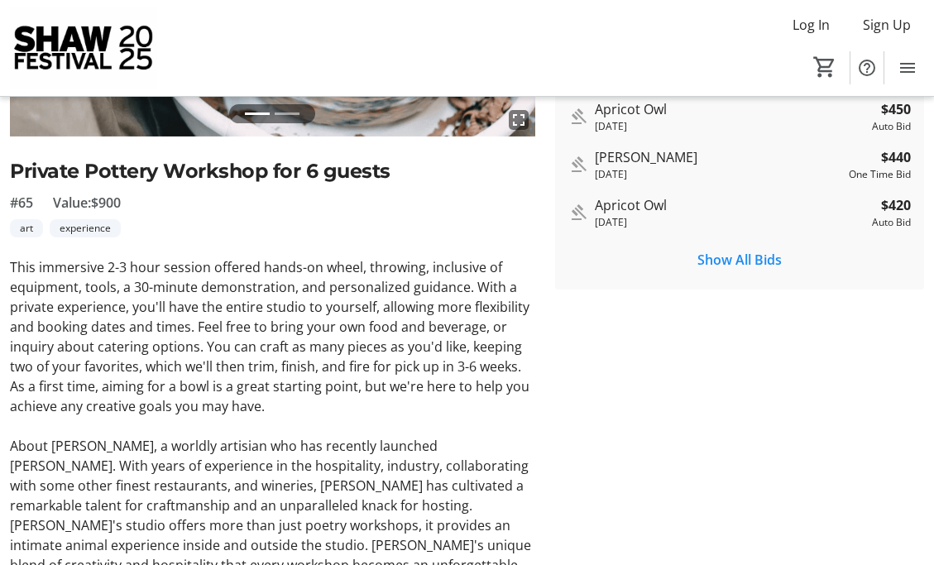
scroll to position [282, 0]
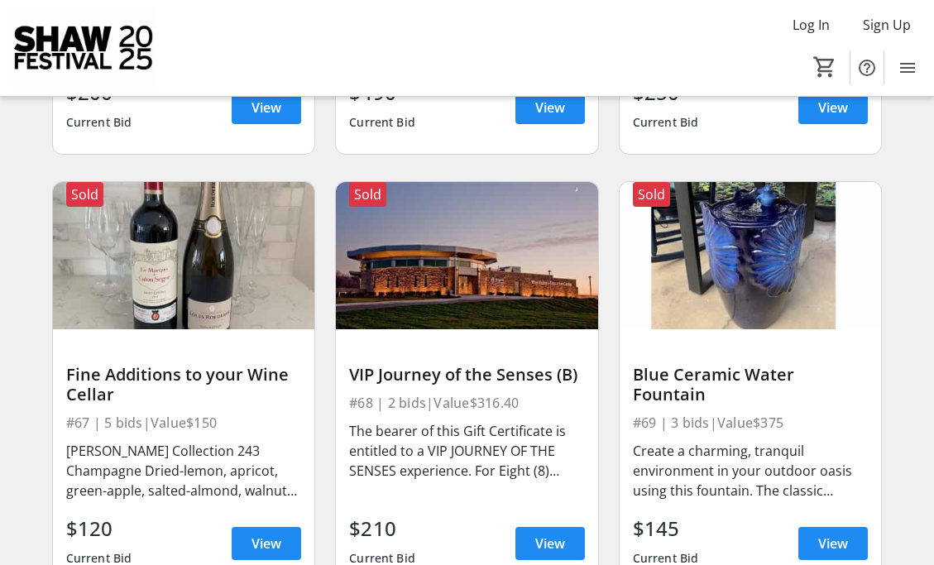
scroll to position [9676, 0]
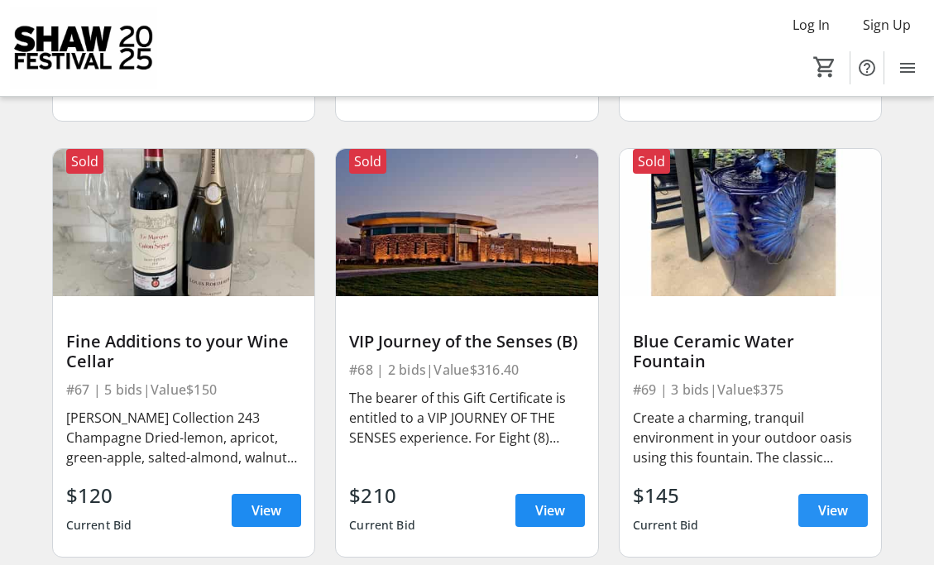
click at [834, 501] on span "View" at bounding box center [833, 511] width 30 height 20
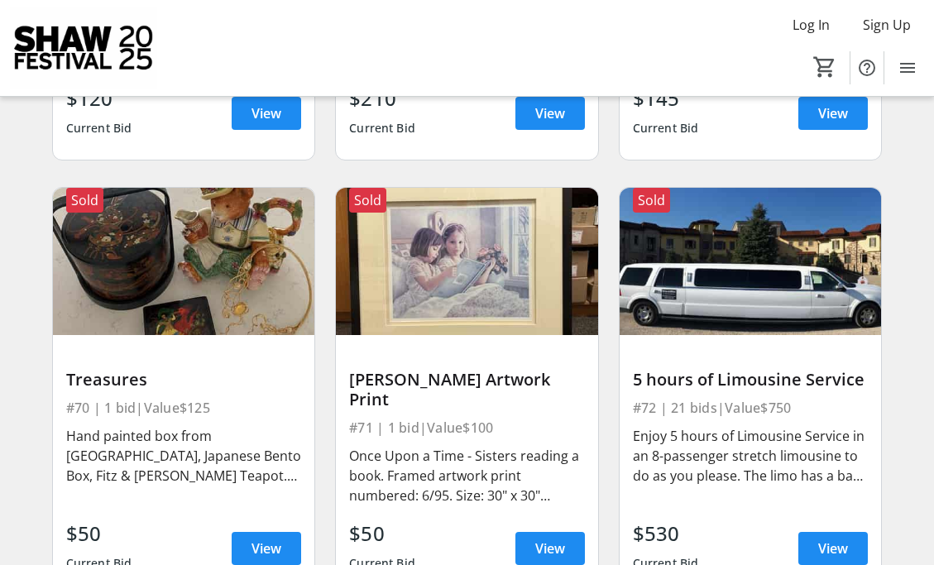
scroll to position [10107, 0]
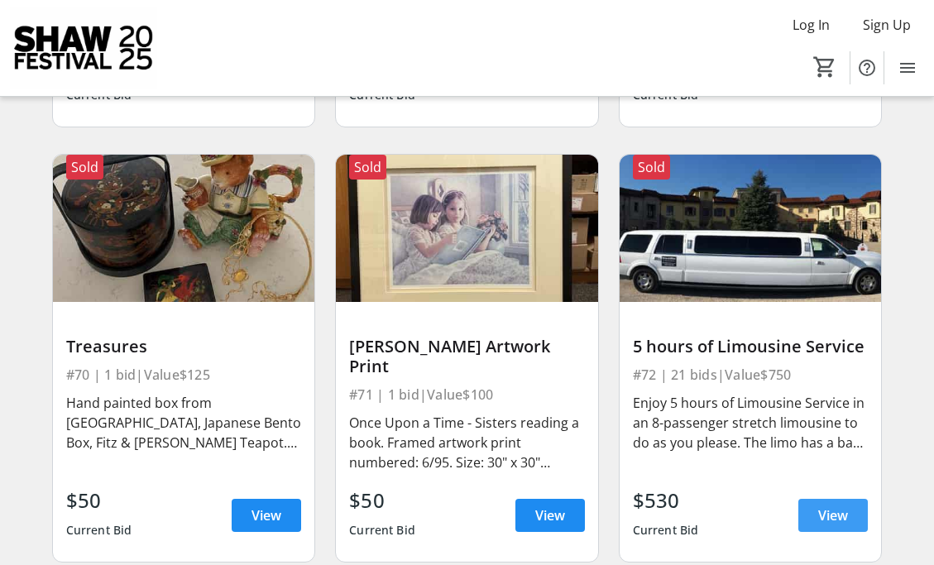
click at [830, 506] on span "View" at bounding box center [833, 516] width 30 height 20
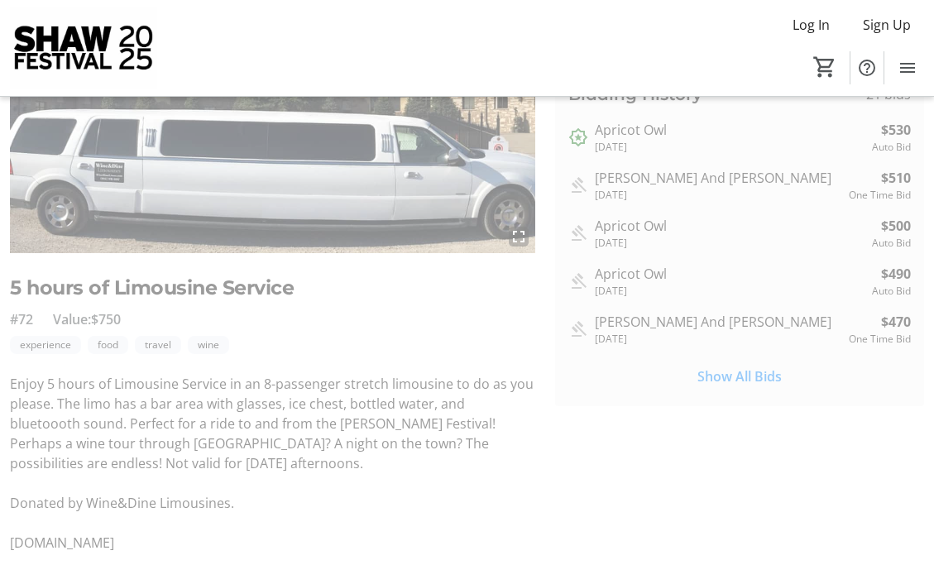
scroll to position [165, 0]
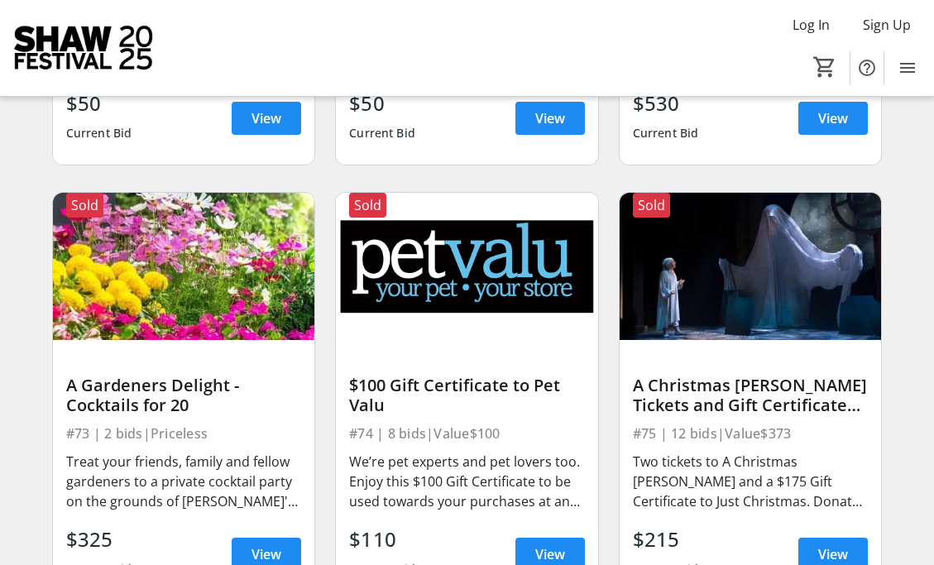
scroll to position [10537, 0]
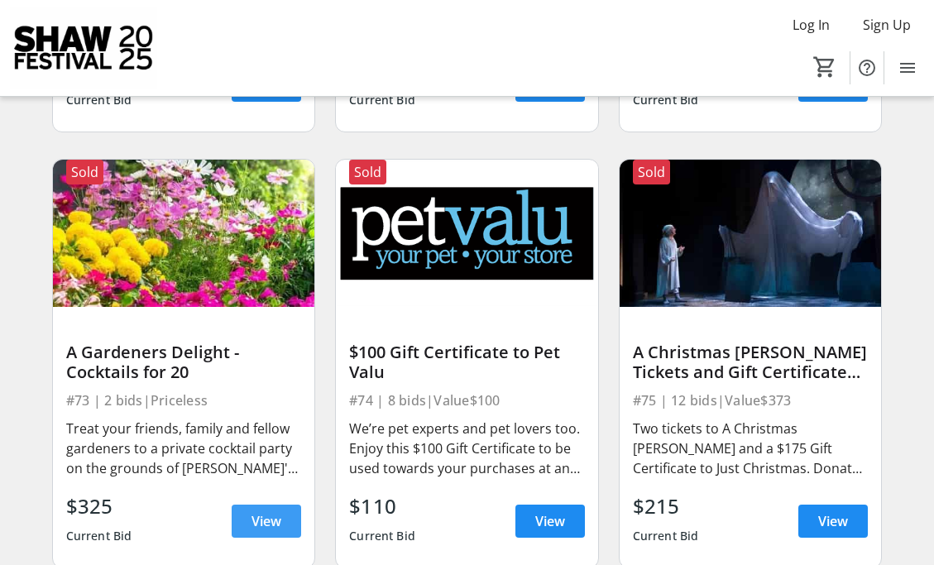
click at [253, 511] on span "View" at bounding box center [267, 521] width 30 height 20
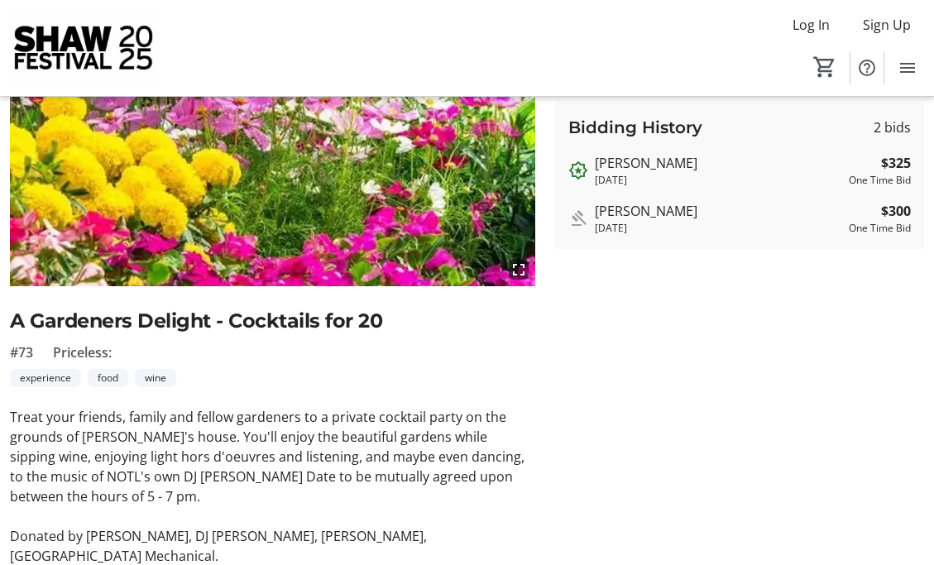
scroll to position [209, 0]
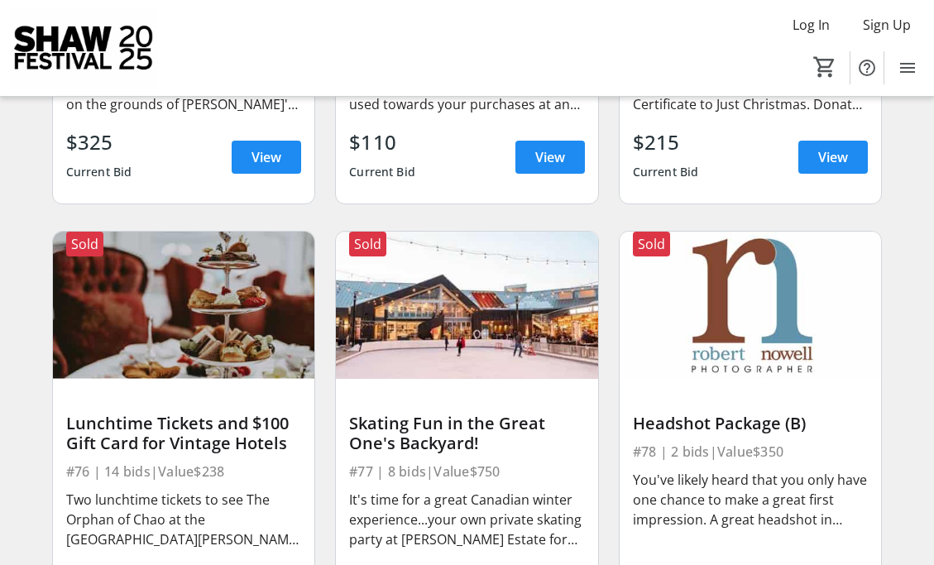
scroll to position [10934, 0]
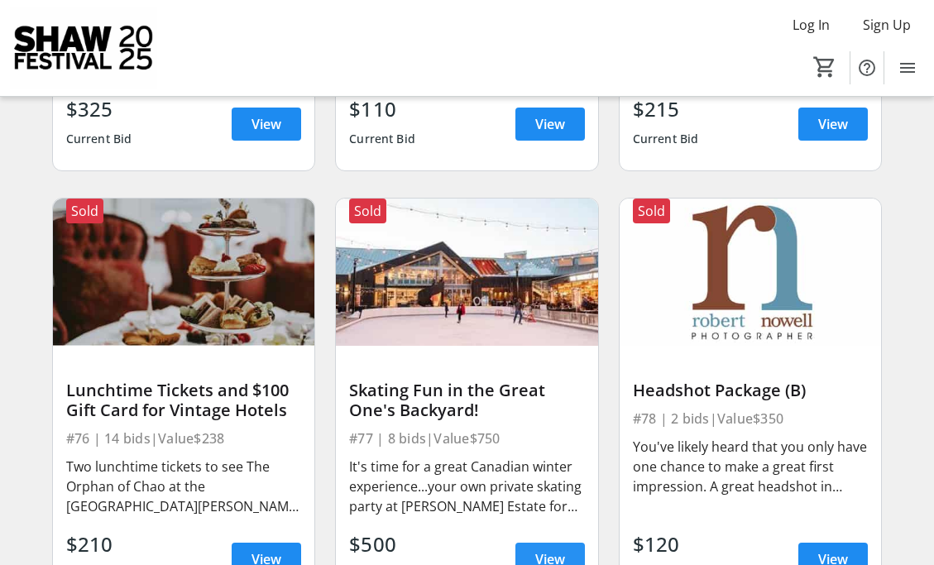
click at [542, 549] on span "View" at bounding box center [550, 559] width 30 height 20
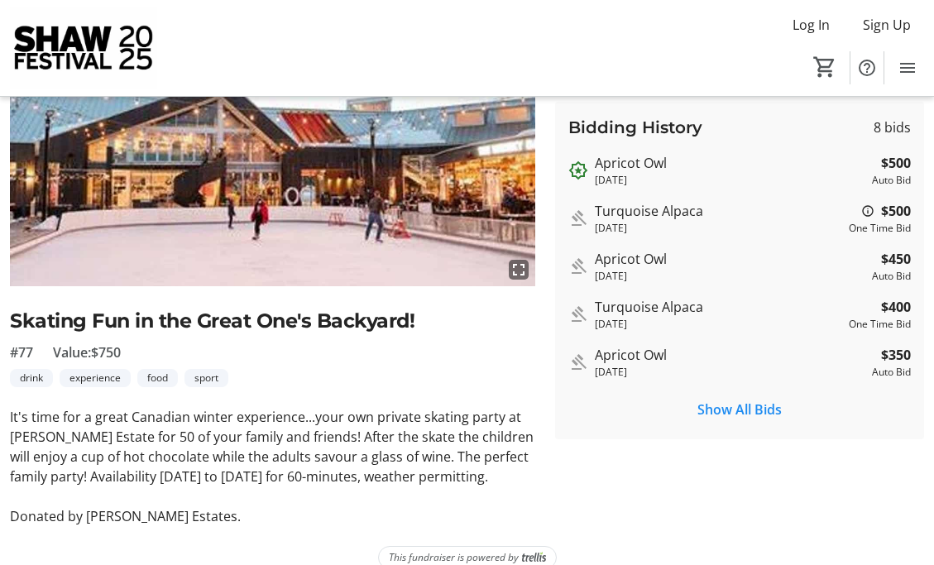
scroll to position [189, 0]
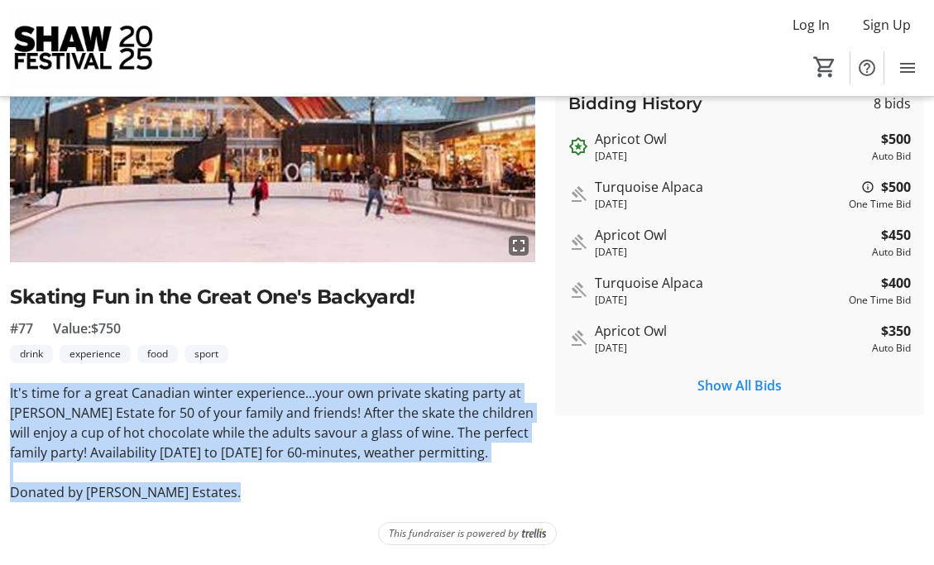
drag, startPoint x: 11, startPoint y: 386, endPoint x: 248, endPoint y: 493, distance: 260.3
click at [248, 493] on div "It's time for a great Canadian winter experience...your own private skating par…" at bounding box center [272, 442] width 525 height 119
copy div "It's time for a great Canadian winter experience...your own private skating par…"
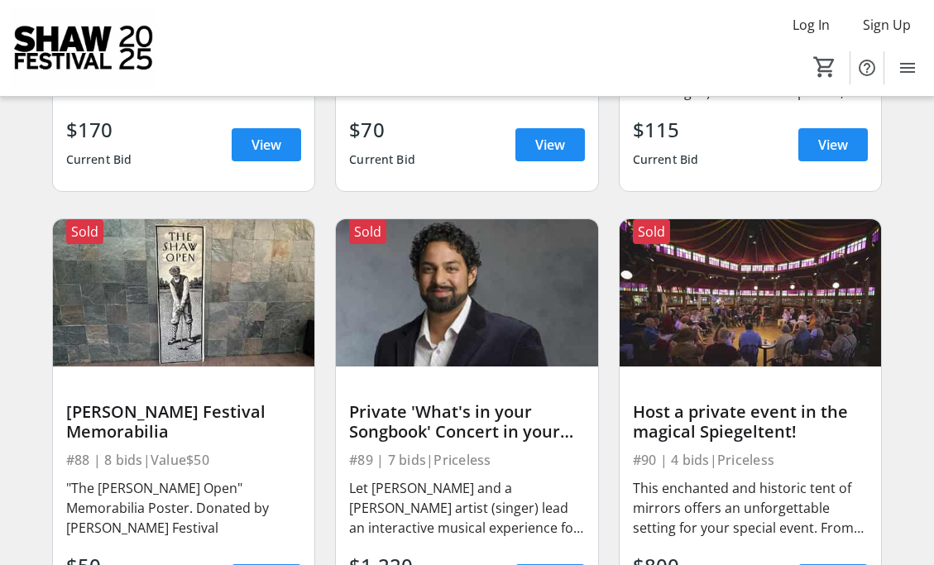
scroll to position [12688, 0]
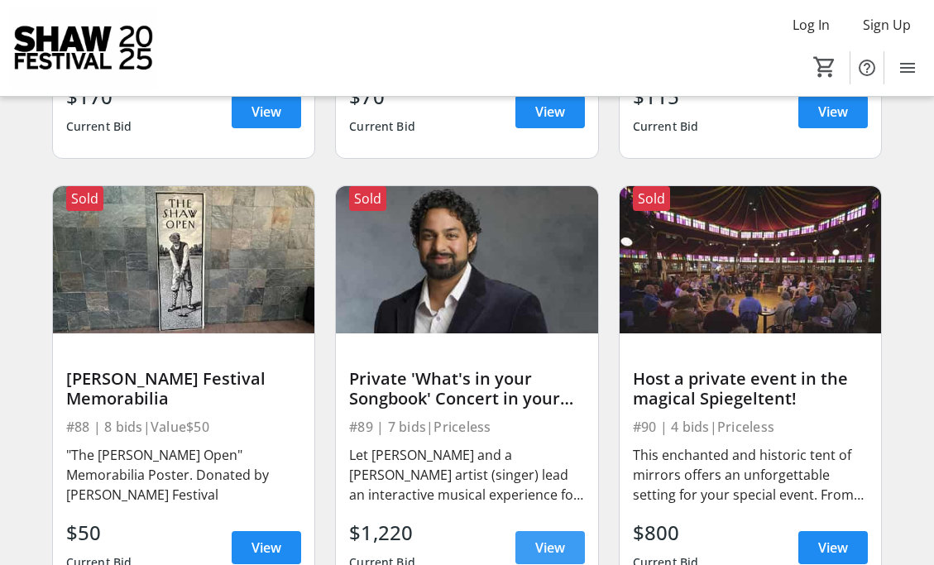
click at [544, 538] on span "View" at bounding box center [550, 548] width 30 height 20
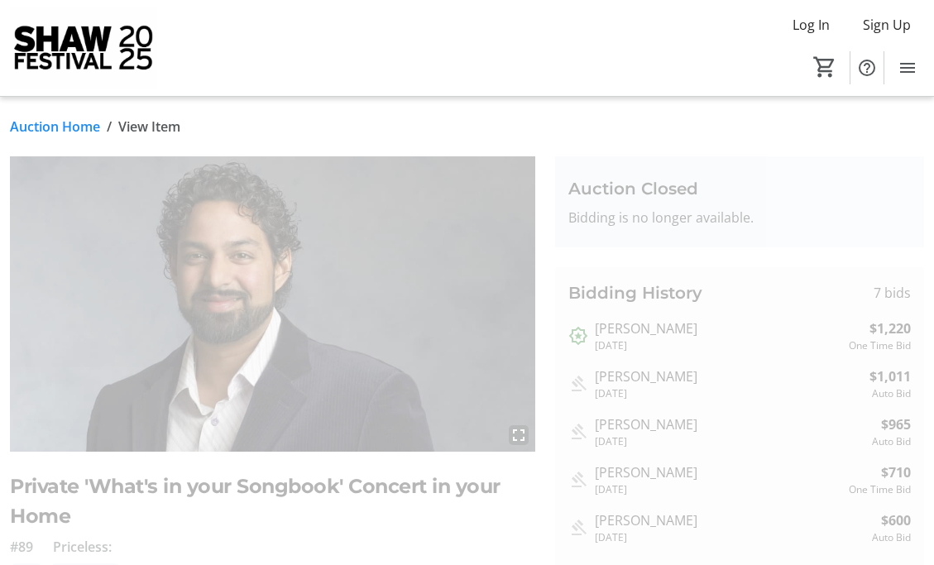
scroll to position [33, 0]
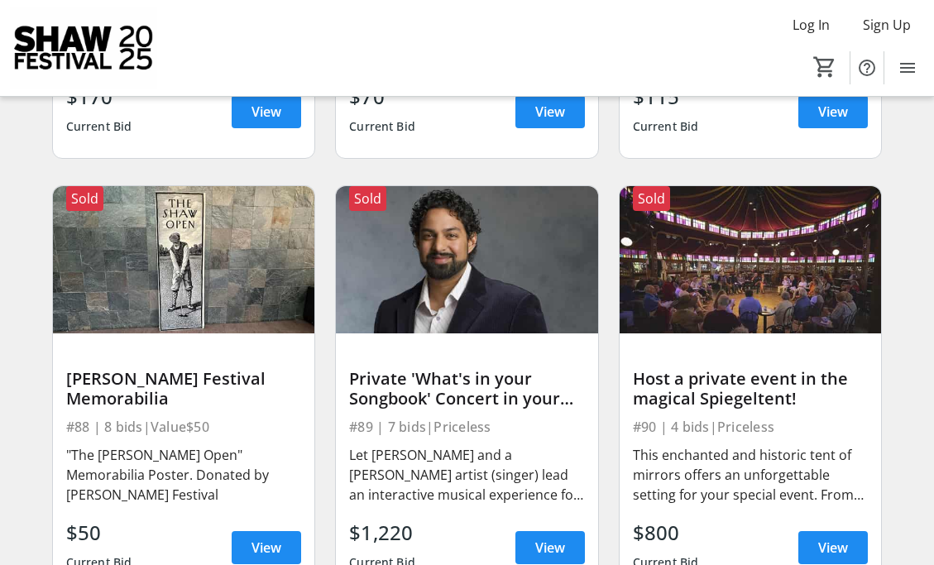
scroll to position [12721, 0]
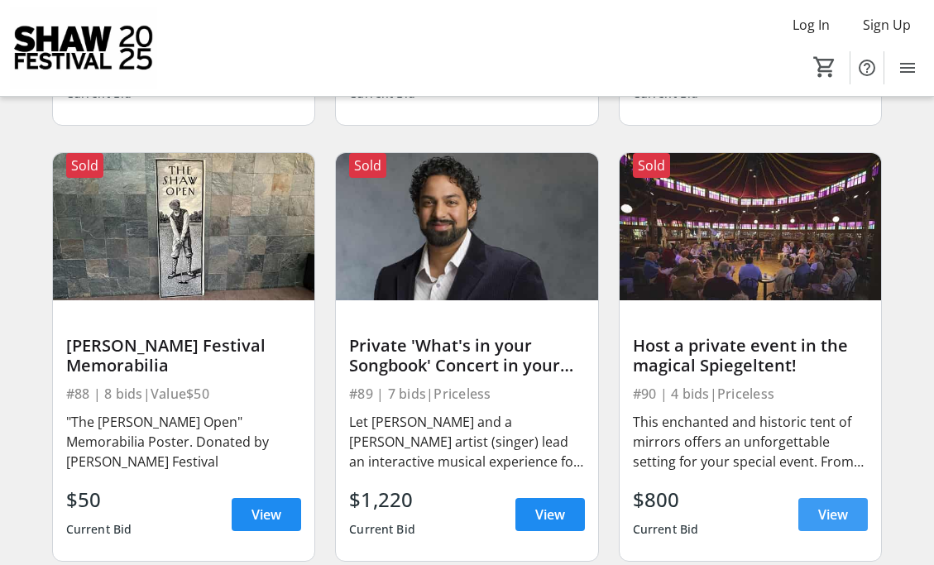
click at [833, 505] on span "View" at bounding box center [833, 515] width 30 height 20
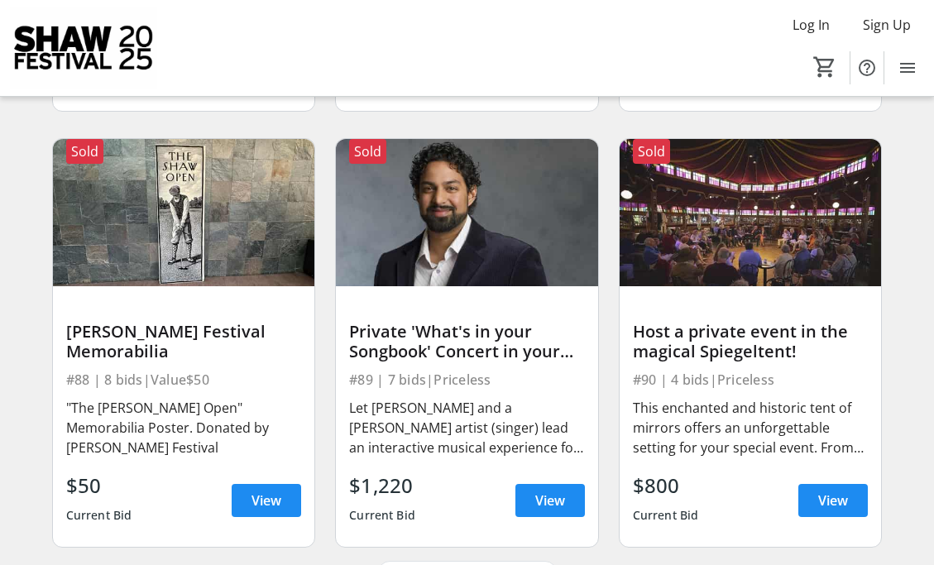
click at [887, 358] on div "Sold Host a private event in the magical Spiegeltent! #90 | 4 bids | Priceless …" at bounding box center [751, 342] width 284 height 435
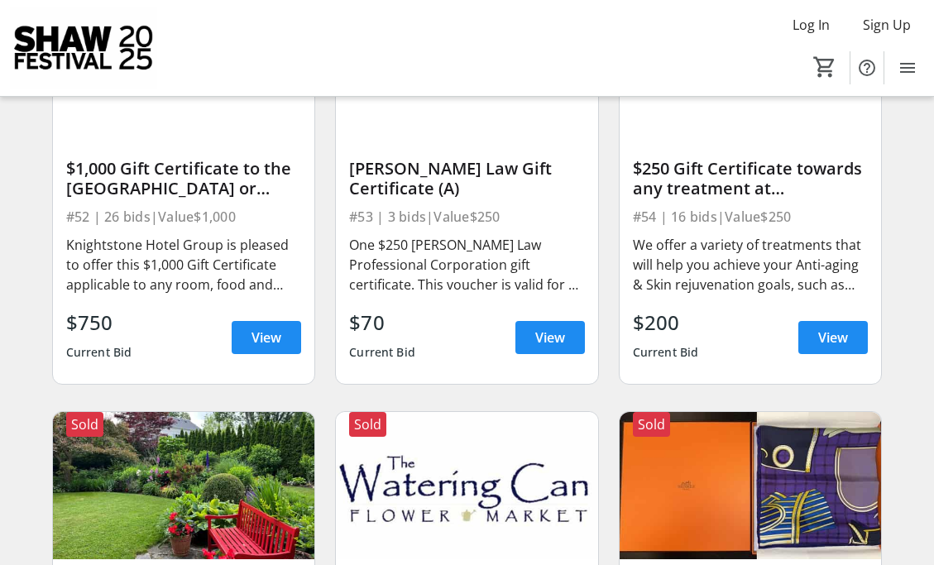
scroll to position [7638, 0]
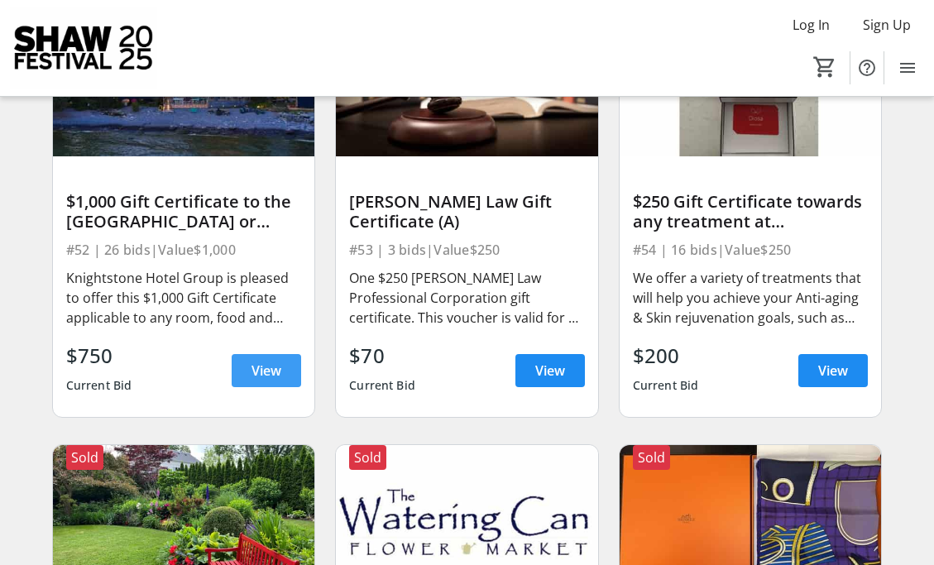
click at [277, 362] on span "View" at bounding box center [267, 371] width 30 height 20
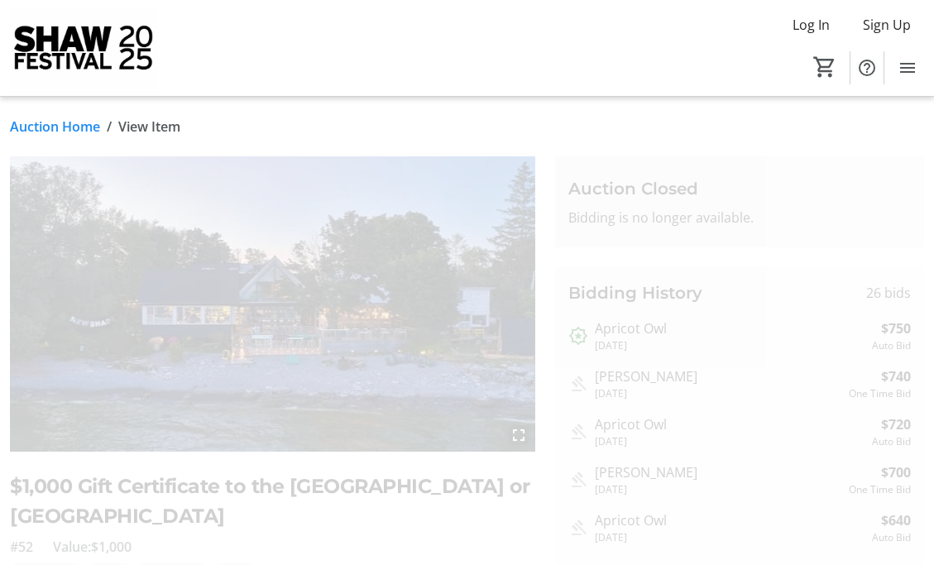
click at [309, 528] on h2 "$1,000 Gift Certificate to the [GEOGRAPHIC_DATA] or [GEOGRAPHIC_DATA]" at bounding box center [272, 501] width 525 height 59
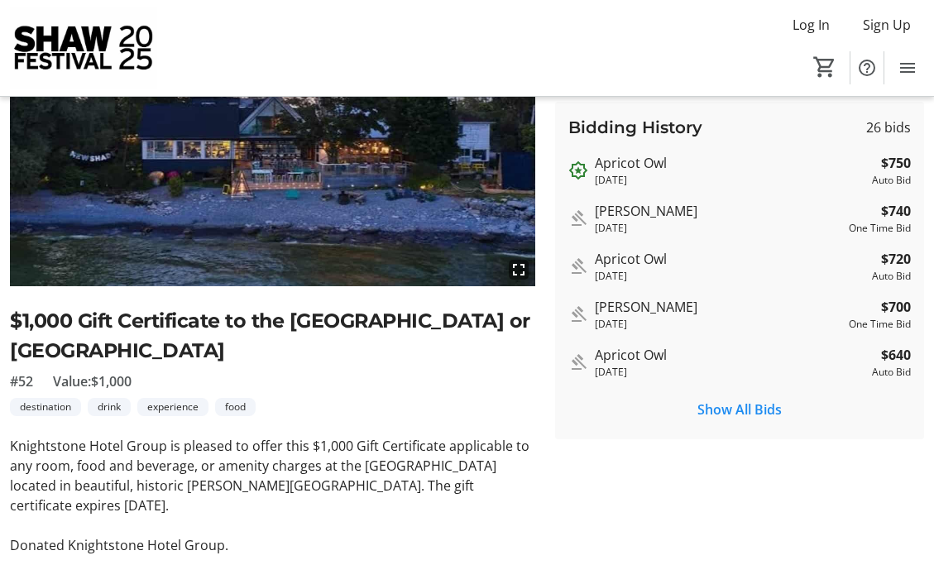
scroll to position [199, 0]
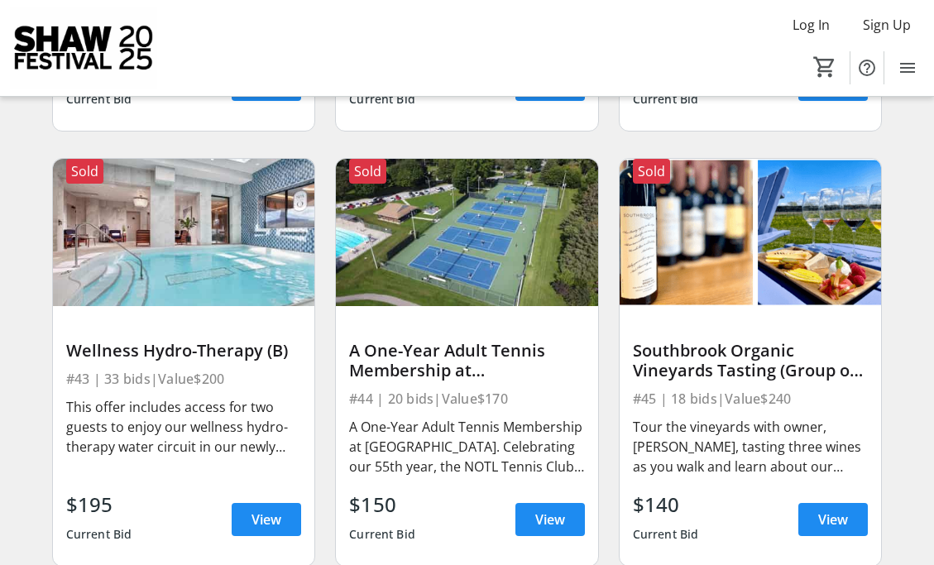
scroll to position [6215, 0]
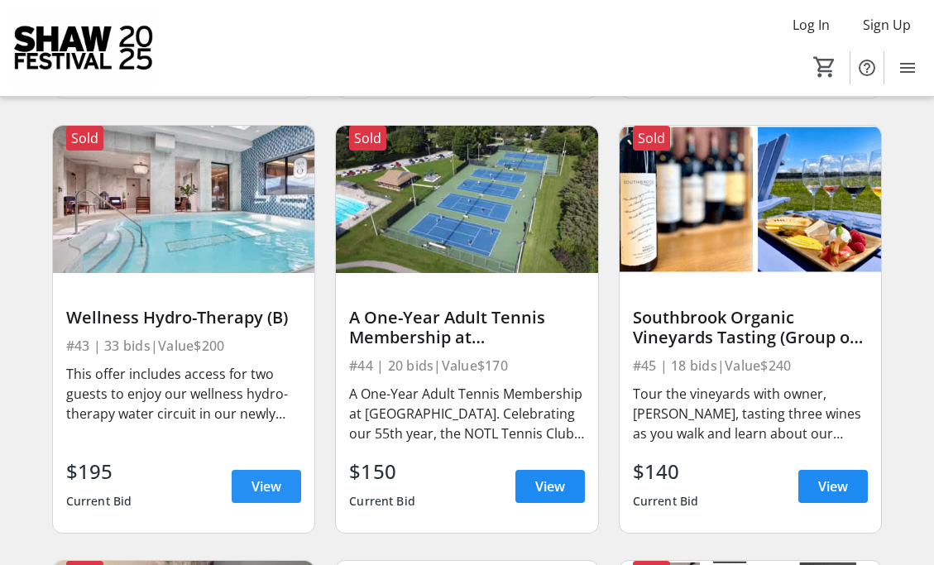
click at [273, 480] on span "View" at bounding box center [267, 487] width 30 height 20
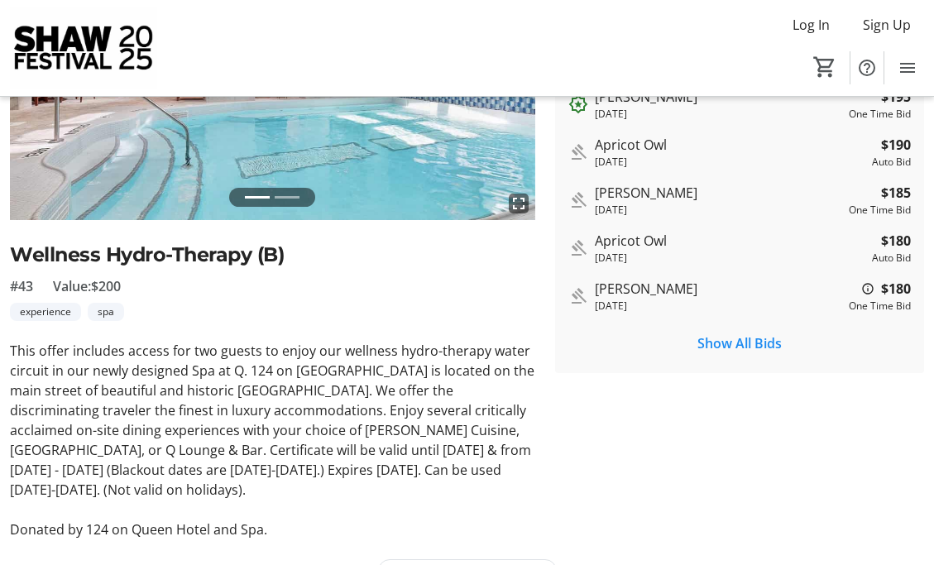
scroll to position [265, 0]
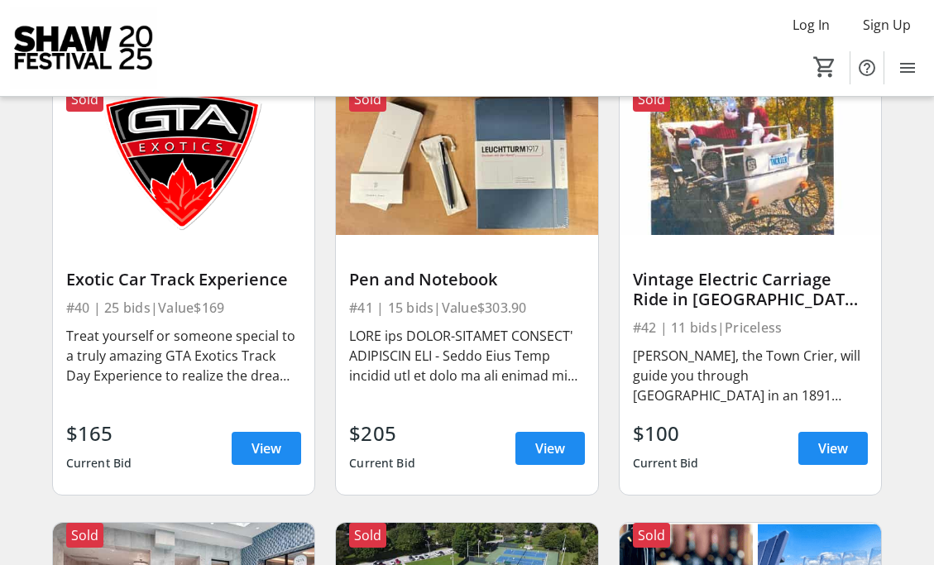
scroll to position [5785, 0]
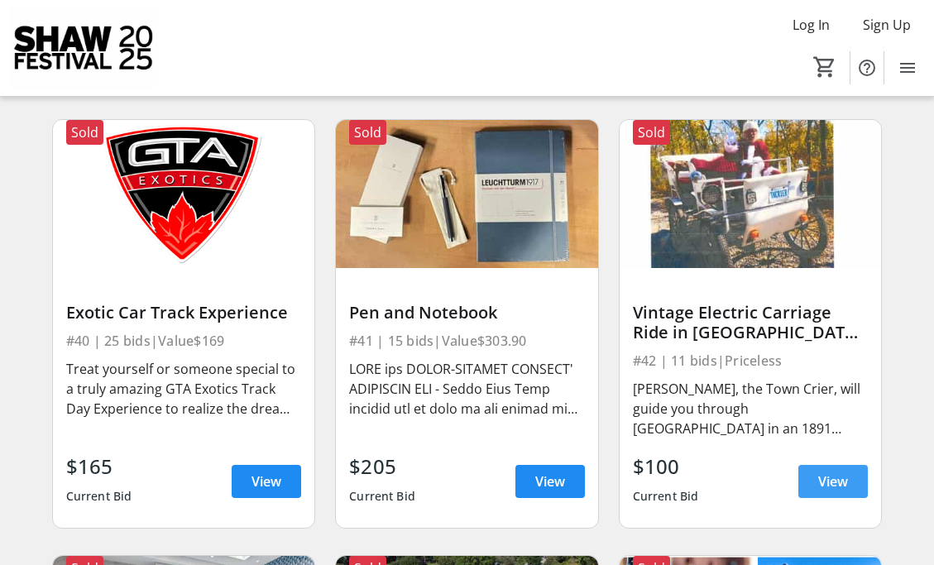
click at [832, 477] on span "View" at bounding box center [833, 482] width 30 height 20
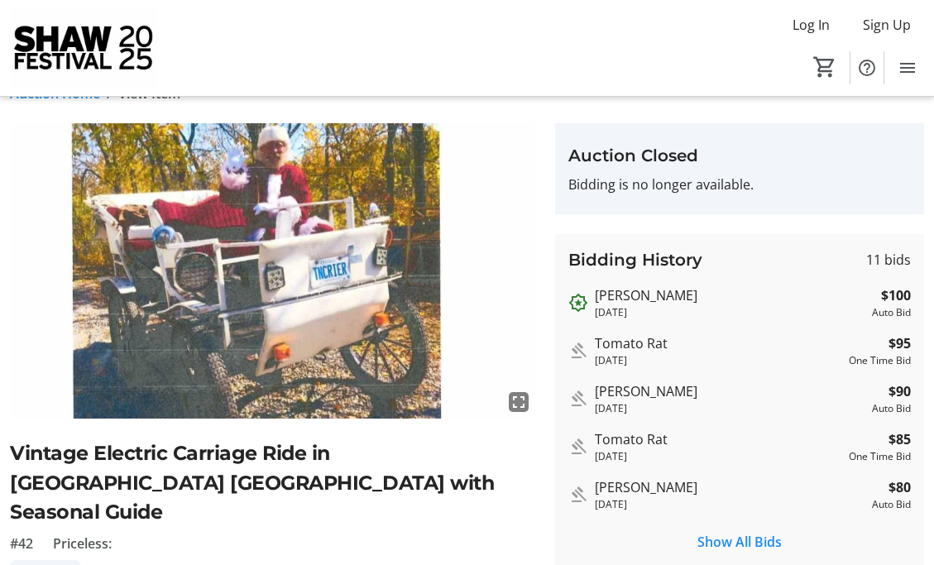
scroll to position [99, 0]
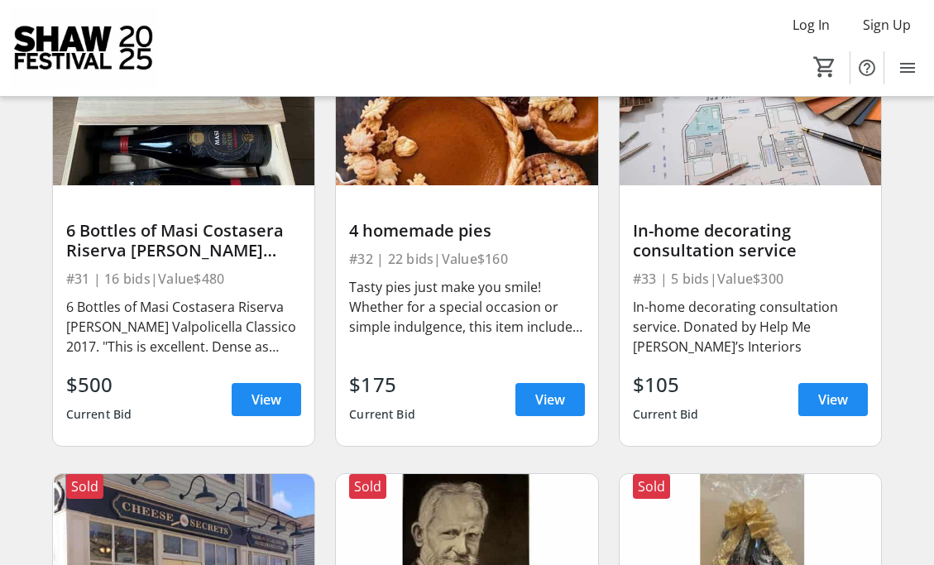
scroll to position [4527, 0]
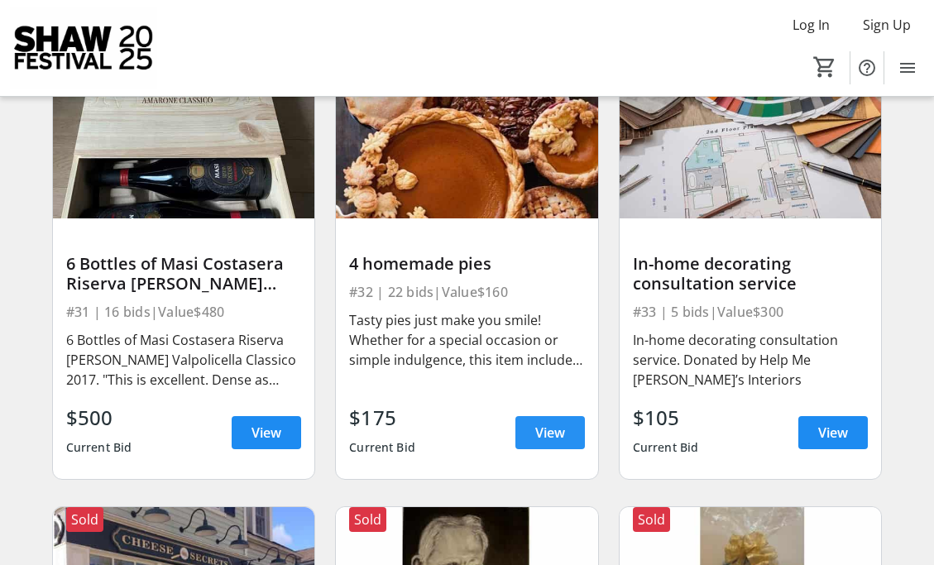
click at [545, 426] on span "View" at bounding box center [550, 433] width 30 height 20
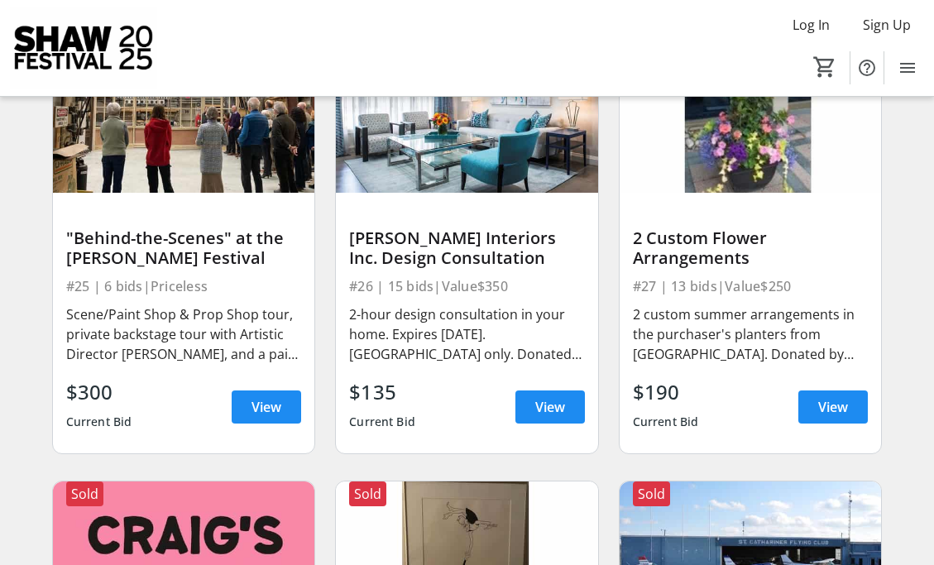
scroll to position [3667, 0]
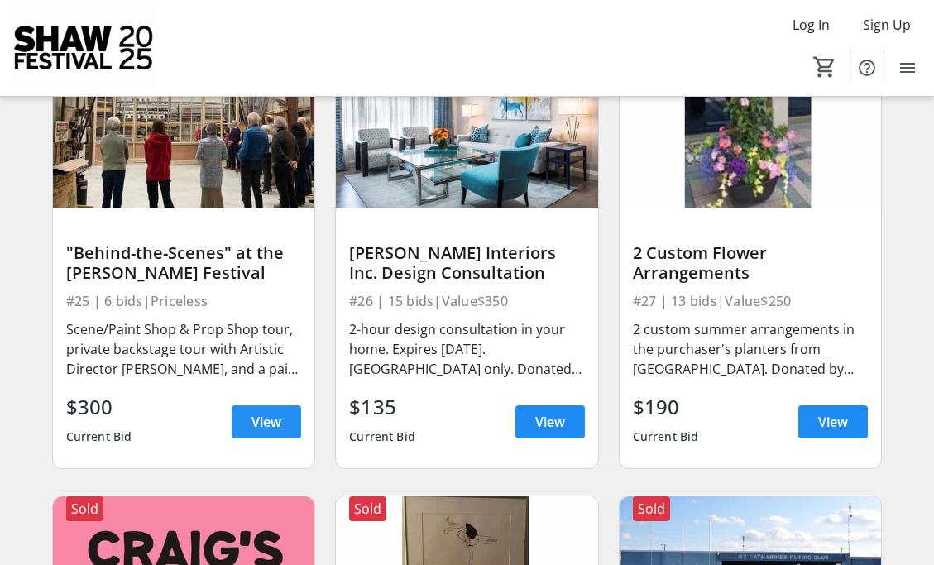
click at [255, 412] on span "View" at bounding box center [267, 422] width 30 height 20
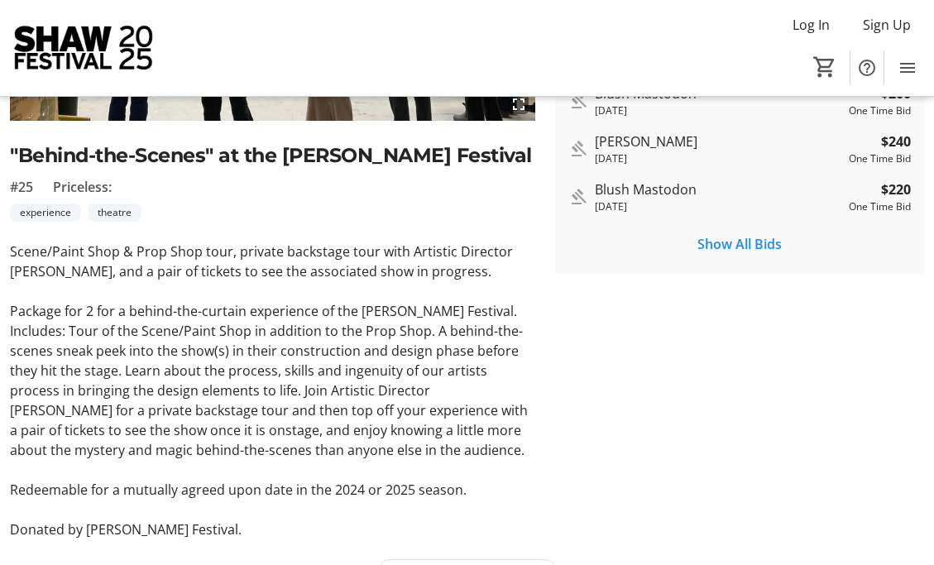
scroll to position [298, 0]
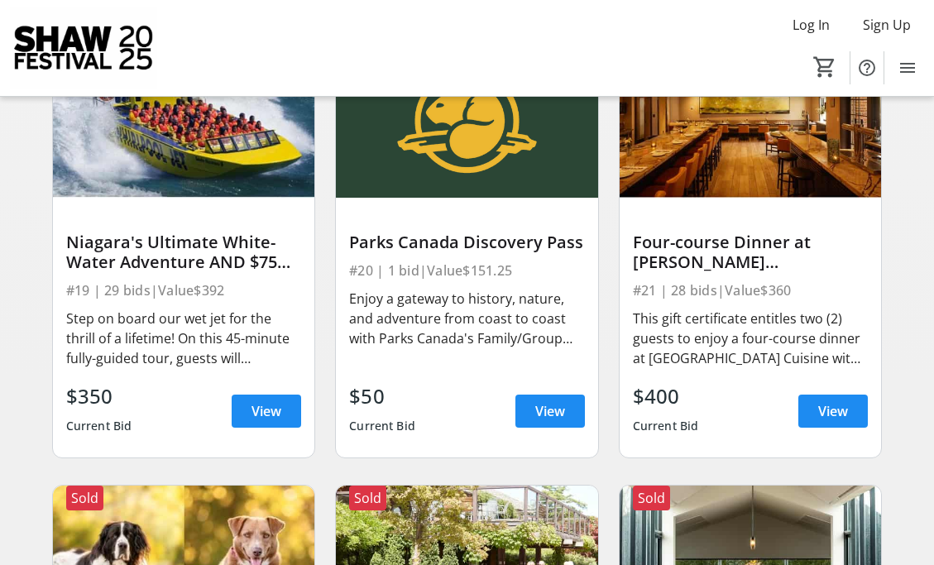
scroll to position [2773, 0]
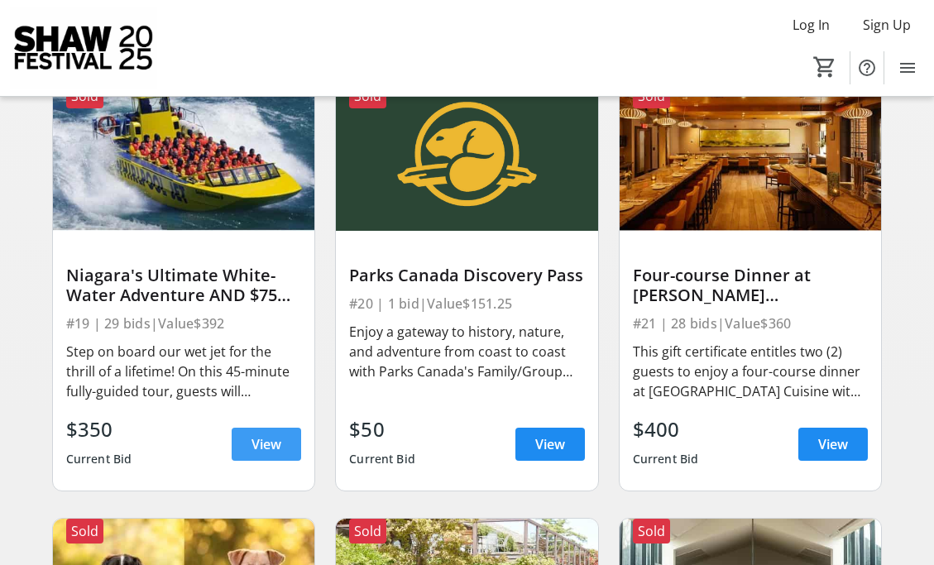
click at [270, 440] on span "View" at bounding box center [267, 444] width 30 height 20
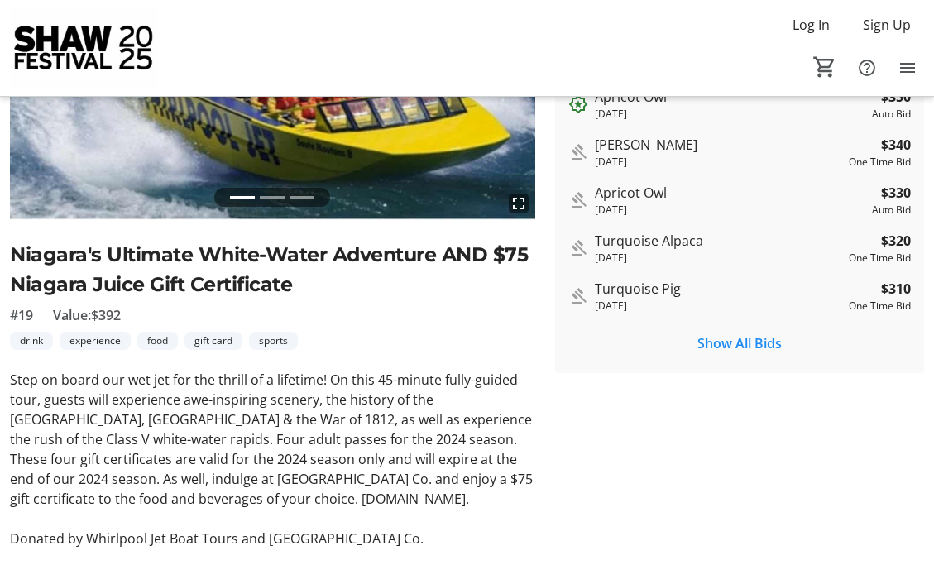
scroll to position [265, 0]
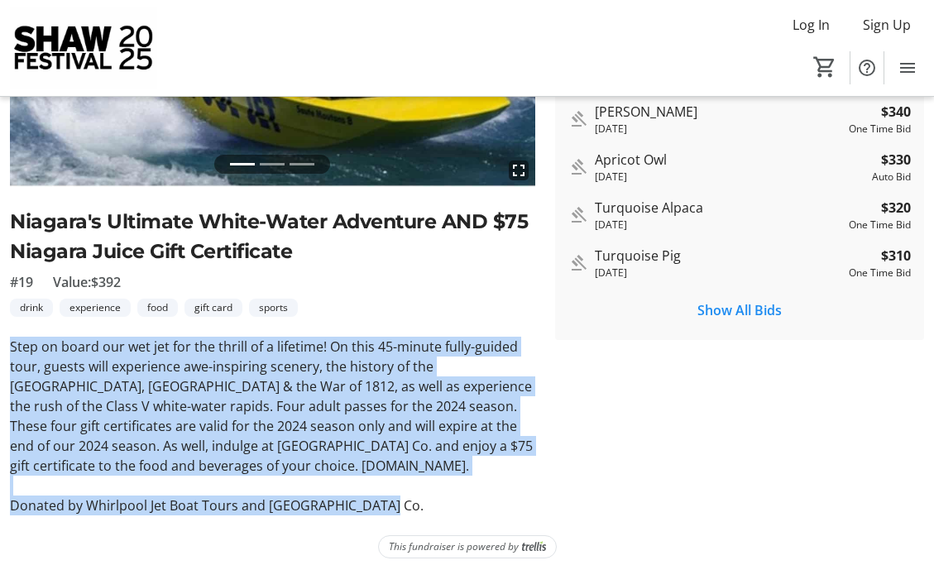
drag, startPoint x: 12, startPoint y: 343, endPoint x: 376, endPoint y: 508, distance: 399.9
click at [376, 508] on div "Step on board our wet jet for the thrill of a lifetime! On this 45-minute fully…" at bounding box center [272, 426] width 525 height 179
copy div "Step on board our wet jet for the thrill of a lifetime! On this 45-minute fully…"
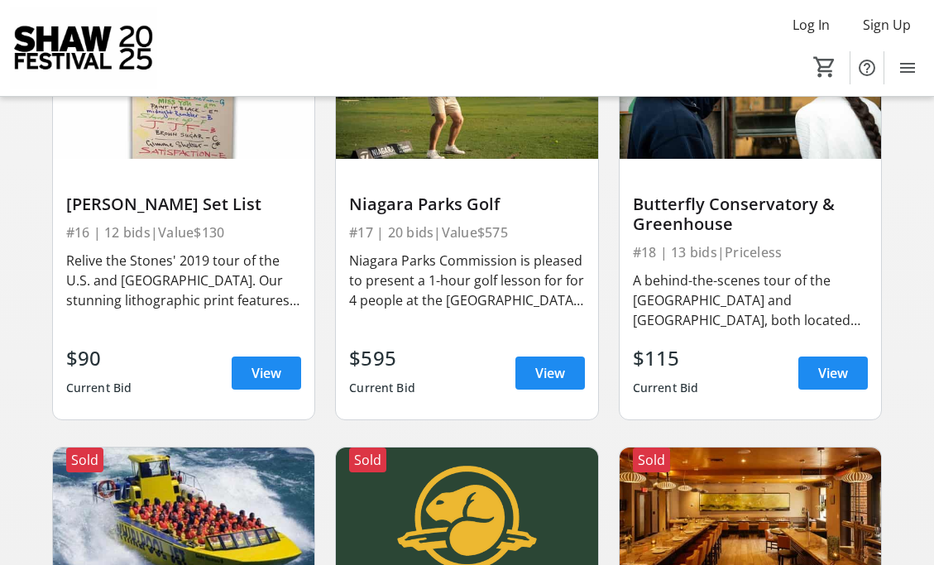
scroll to position [2376, 0]
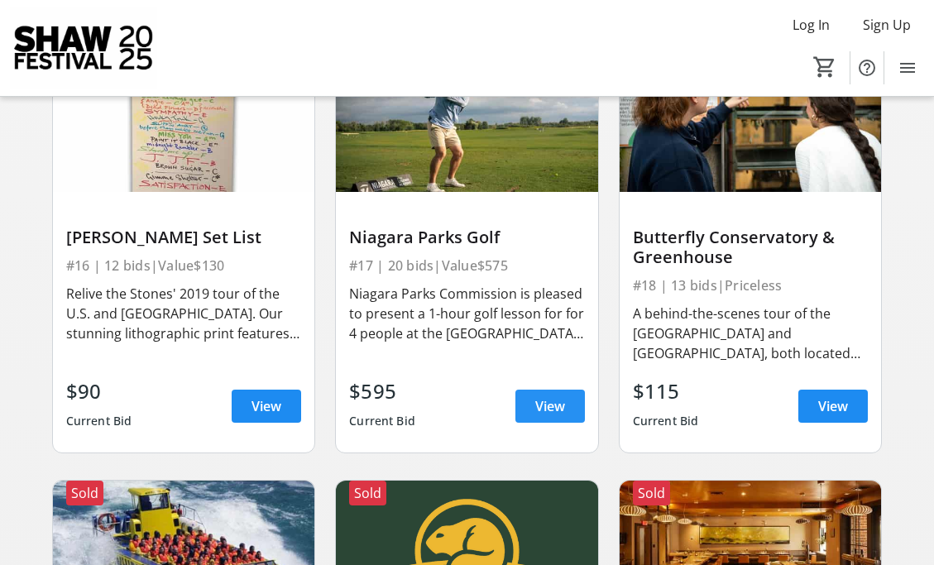
click at [550, 401] on span "View" at bounding box center [550, 406] width 30 height 20
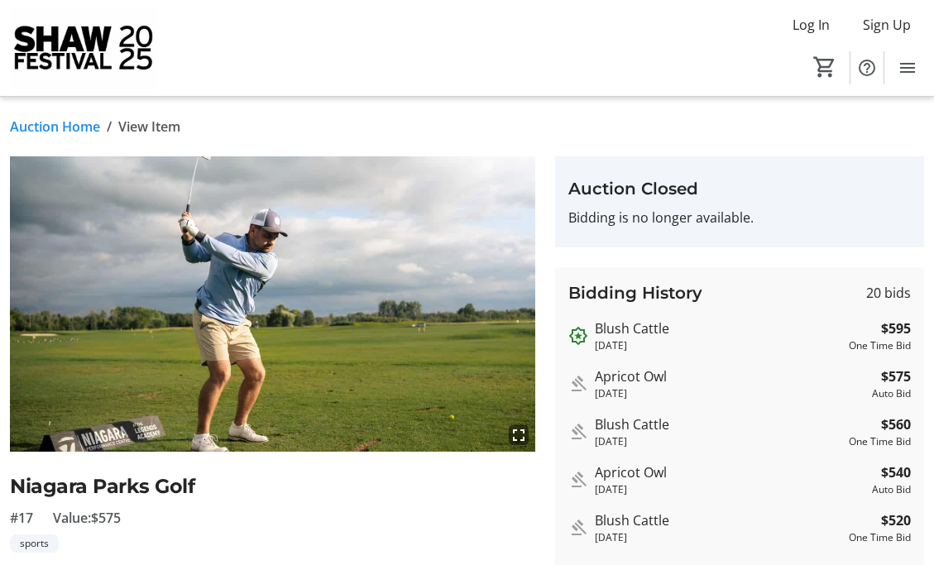
click at [425, 513] on div "#17 Value: $575" at bounding box center [272, 518] width 525 height 20
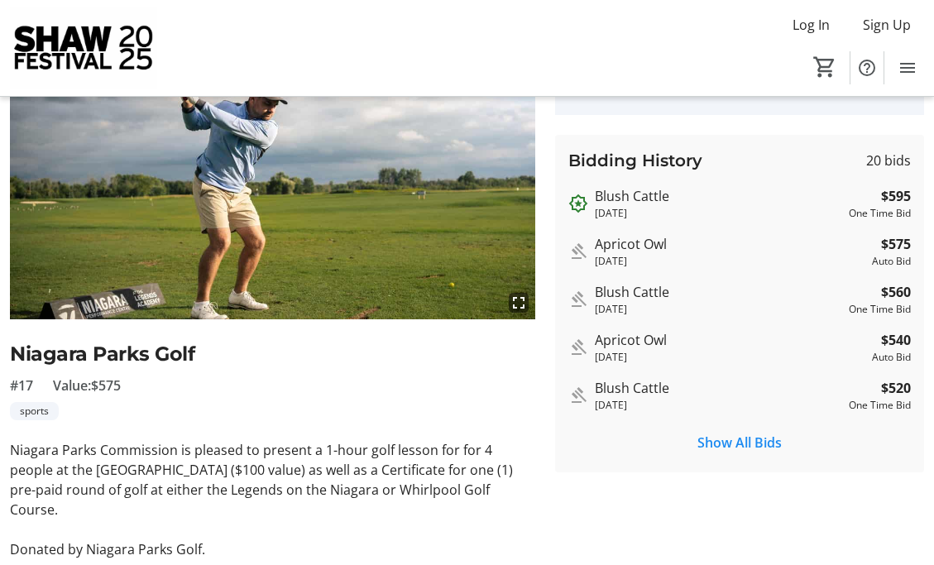
scroll to position [165, 0]
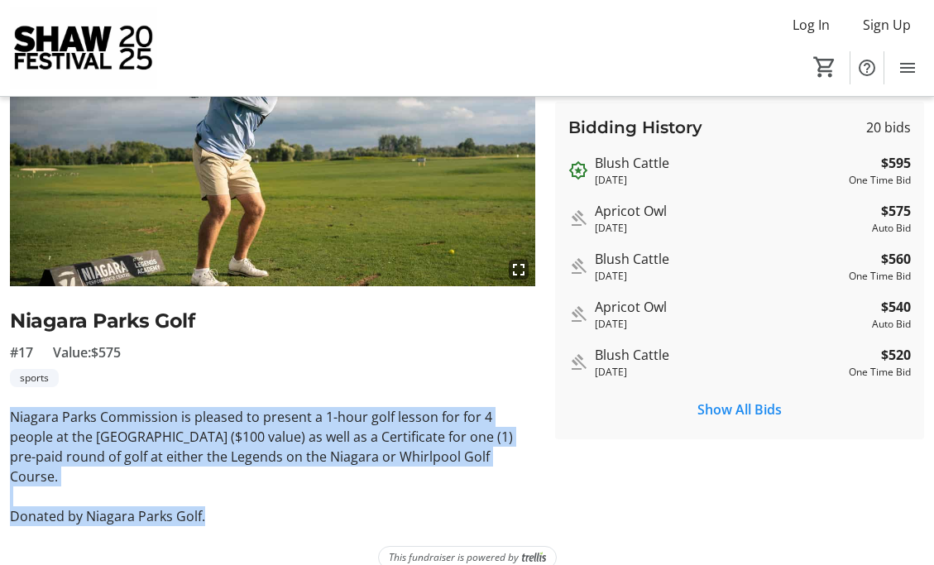
drag, startPoint x: 13, startPoint y: 412, endPoint x: 217, endPoint y: 491, distance: 218.2
click at [217, 491] on div "Niagara Parks Commission is pleased to present a 1-hour golf lesson for for 4 p…" at bounding box center [272, 466] width 525 height 119
copy div "Niagara Parks Commission is pleased to present a 1-hour golf lesson for for 4 p…"
click at [120, 356] on span "Value: $575" at bounding box center [87, 353] width 68 height 20
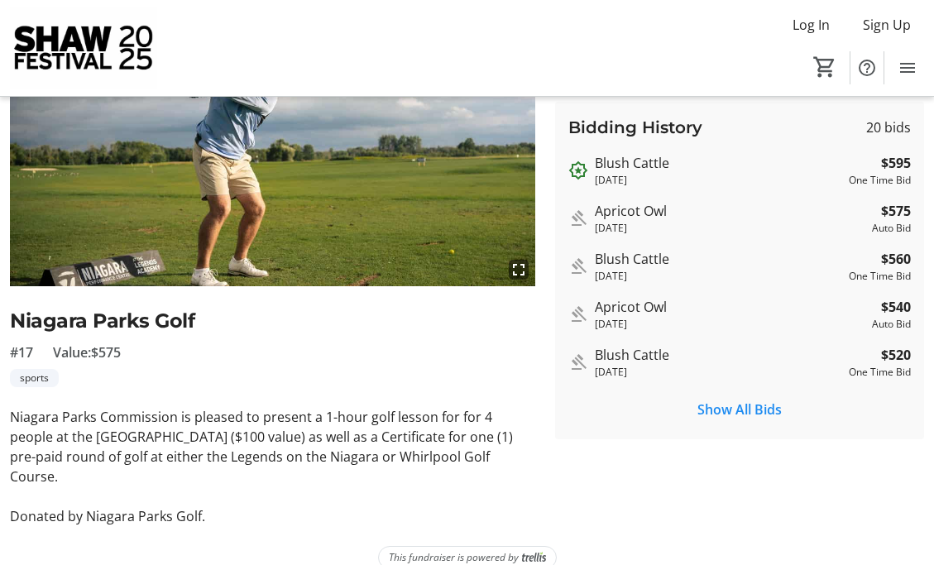
click at [203, 338] on div "Niagara Parks Golf #17 Value: $575 sports" at bounding box center [272, 346] width 525 height 81
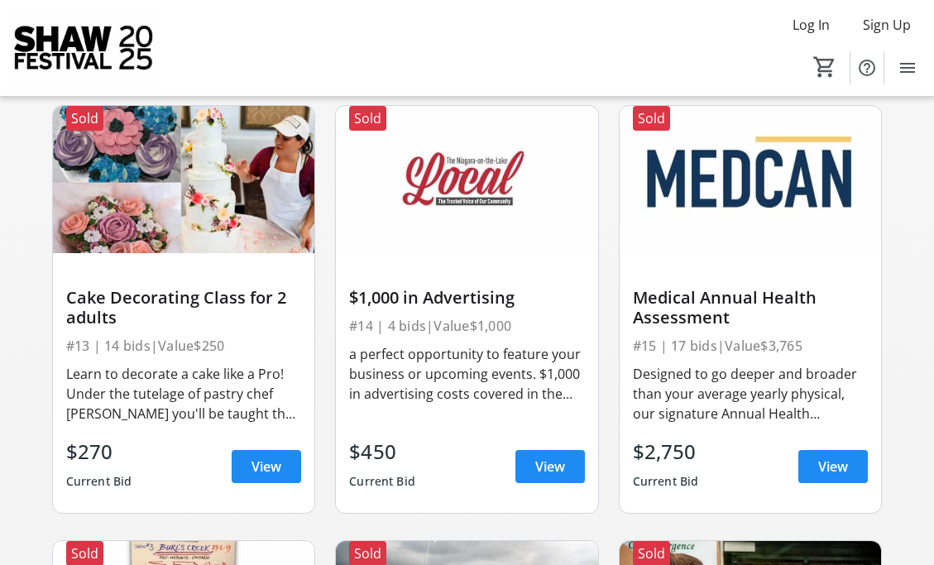
scroll to position [1847, 0]
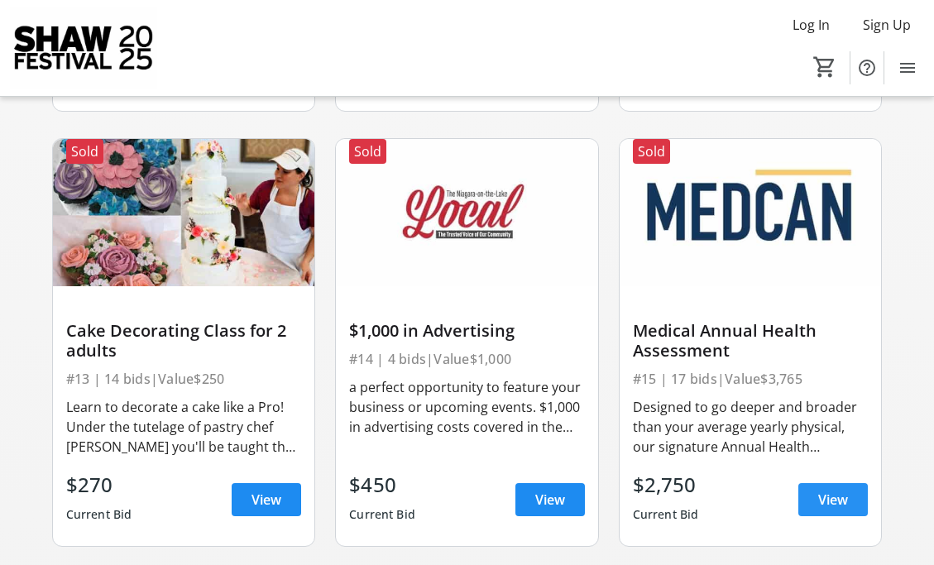
click at [823, 494] on span "View" at bounding box center [833, 500] width 30 height 20
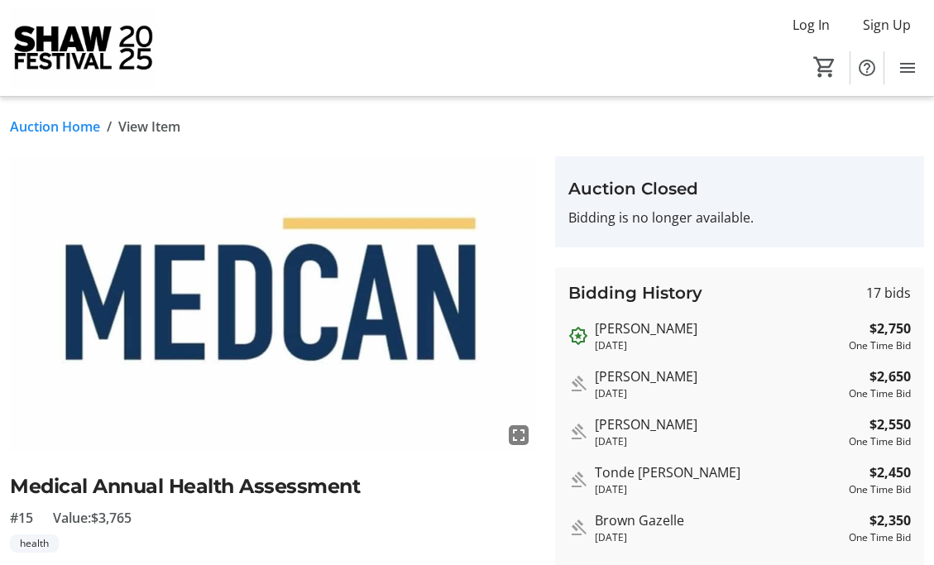
click at [483, 498] on h2 "Medical Annual Health Assessment" at bounding box center [272, 487] width 525 height 30
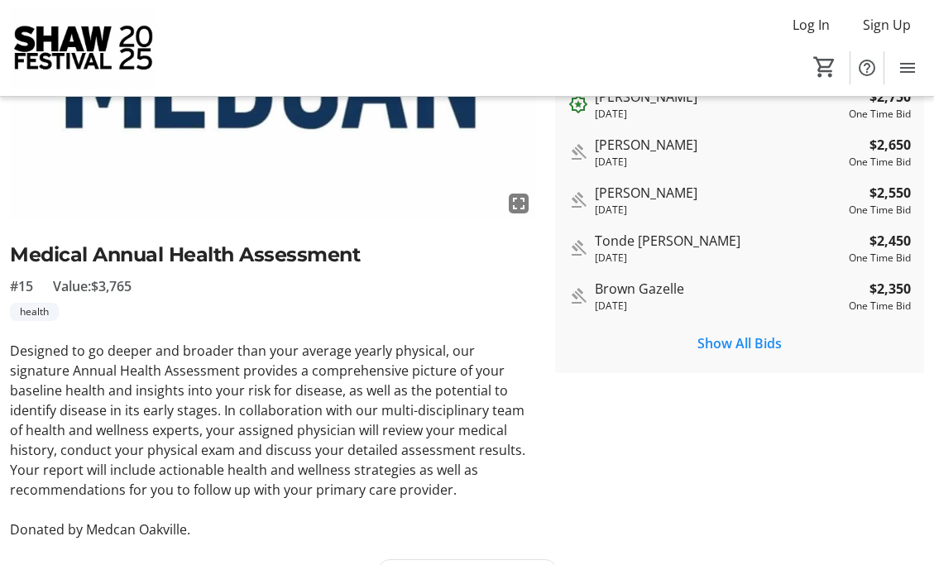
scroll to position [265, 0]
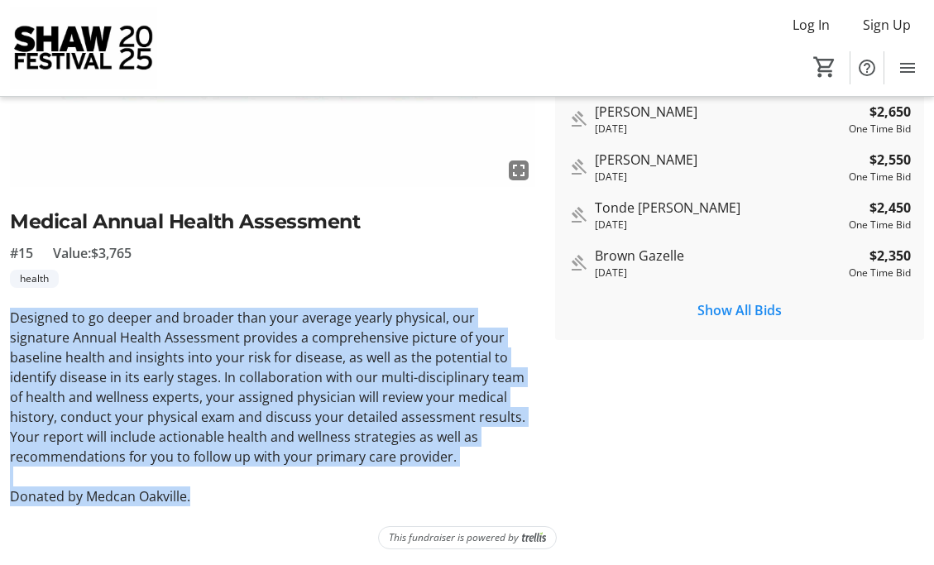
drag, startPoint x: 12, startPoint y: 316, endPoint x: 220, endPoint y: 488, distance: 269.7
click at [220, 488] on div "Designed to go deeper and broader than your average yearly physical, our signat…" at bounding box center [272, 407] width 525 height 199
copy div "Designed to go deeper and broader than your average yearly physical, our signat…"
